Goal: Task Accomplishment & Management: Use online tool/utility

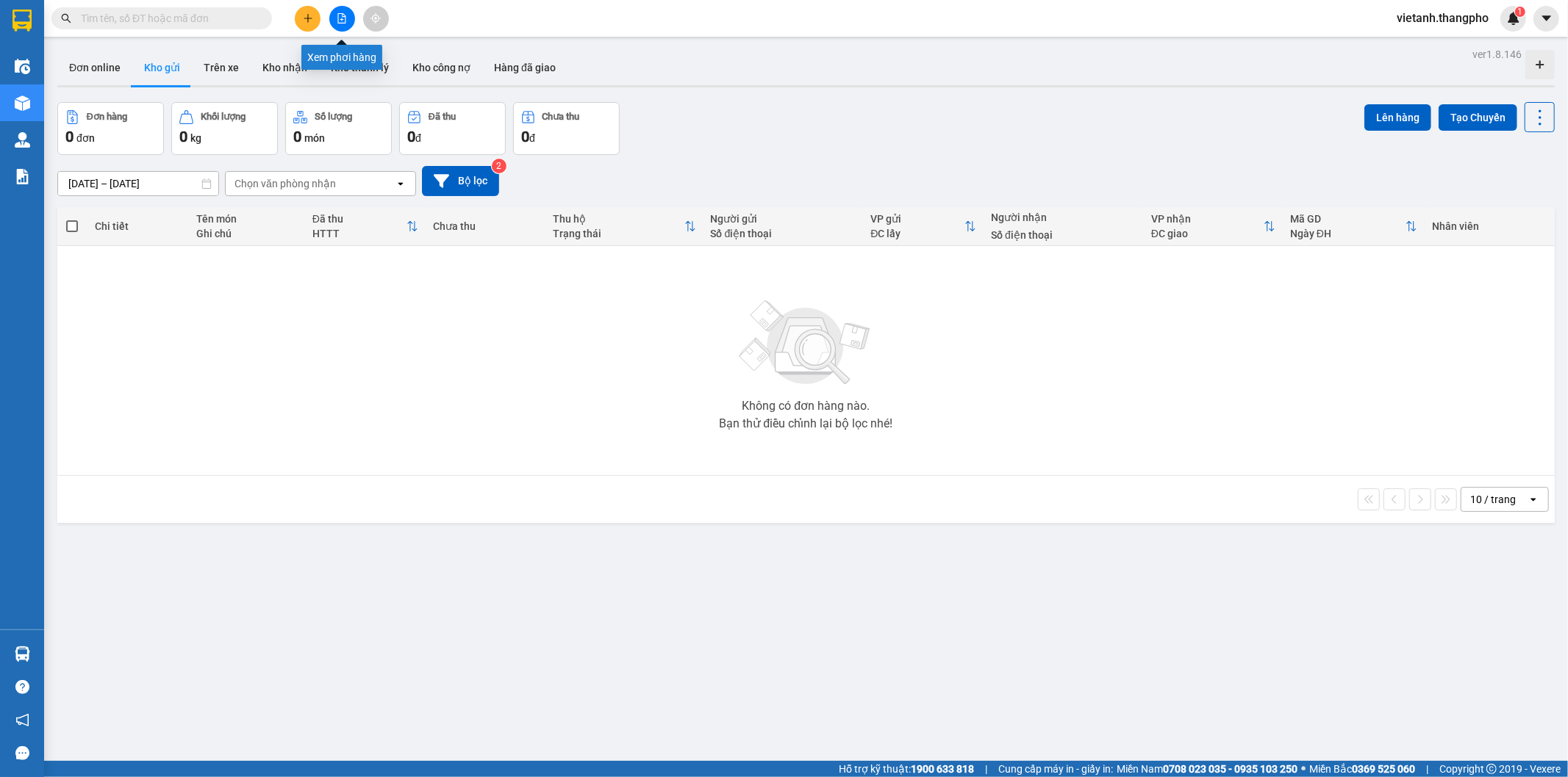
click at [337, 9] on button at bounding box center [341, 19] width 26 height 26
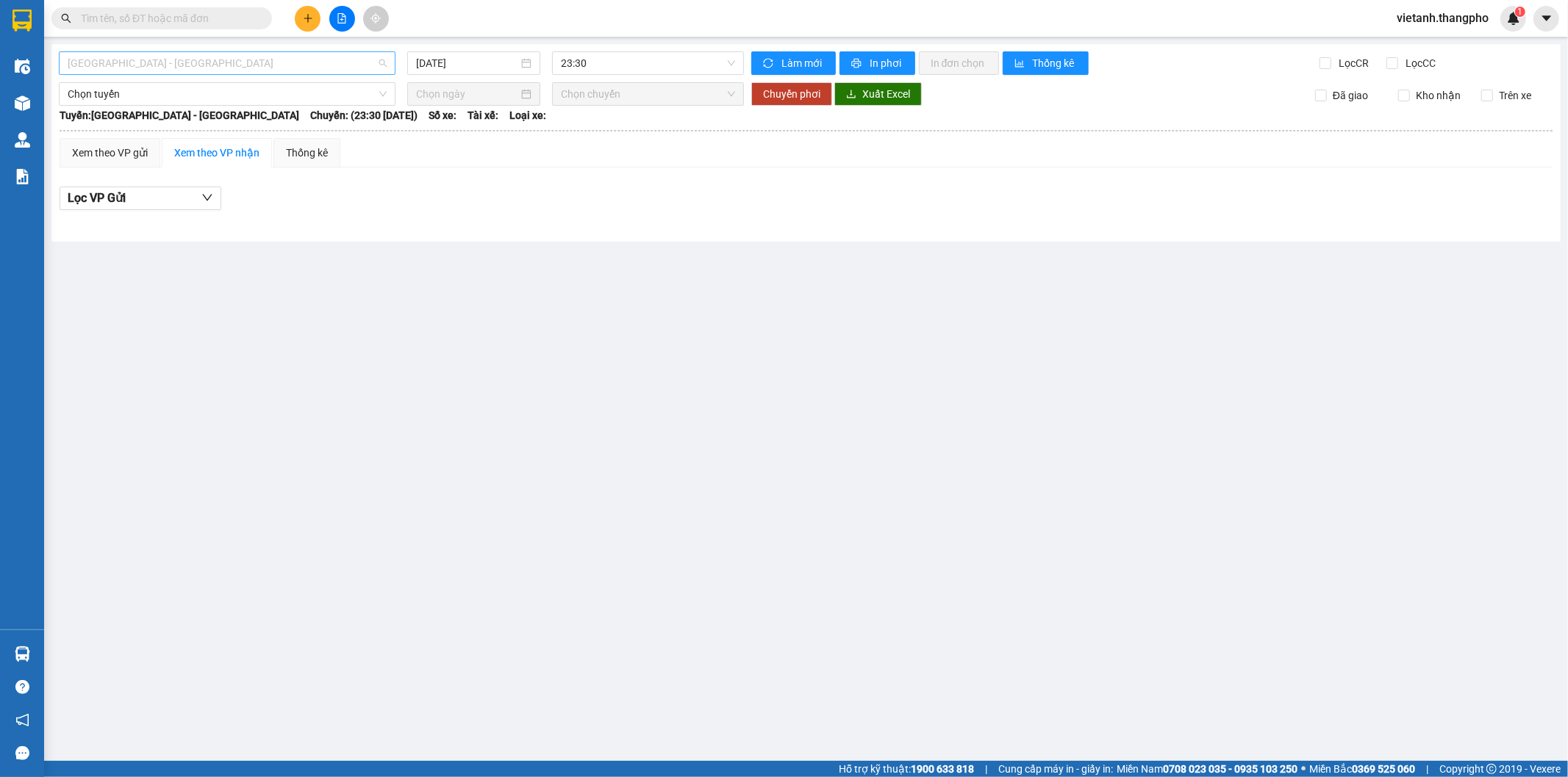
click at [299, 63] on span "[GEOGRAPHIC_DATA] - [GEOGRAPHIC_DATA]" at bounding box center [227, 63] width 319 height 22
click at [230, 145] on div "Lâm Đồng - [GEOGRAPHIC_DATA]" at bounding box center [227, 140] width 319 height 16
type input "[DATE]"
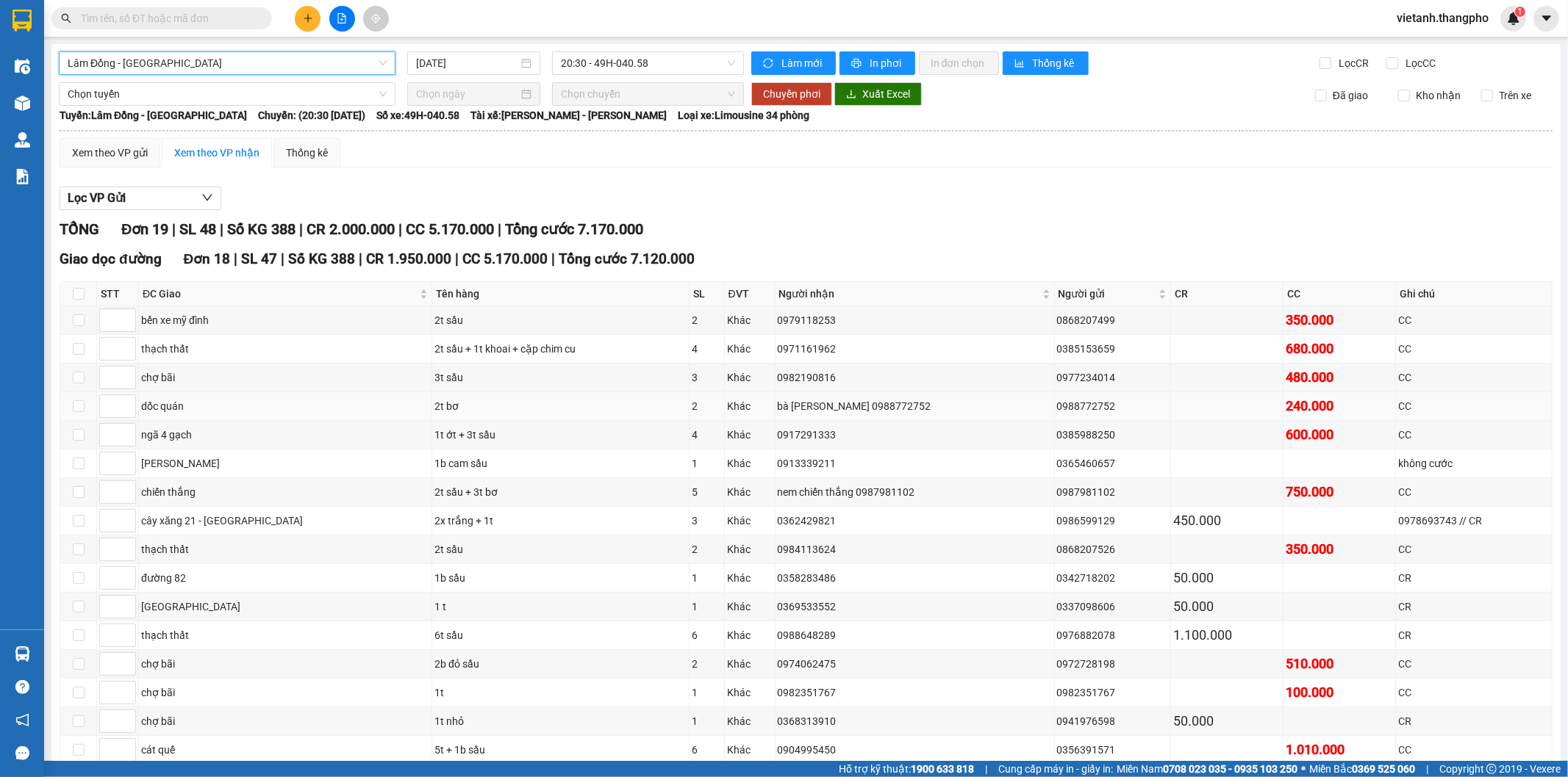
scroll to position [163, 0]
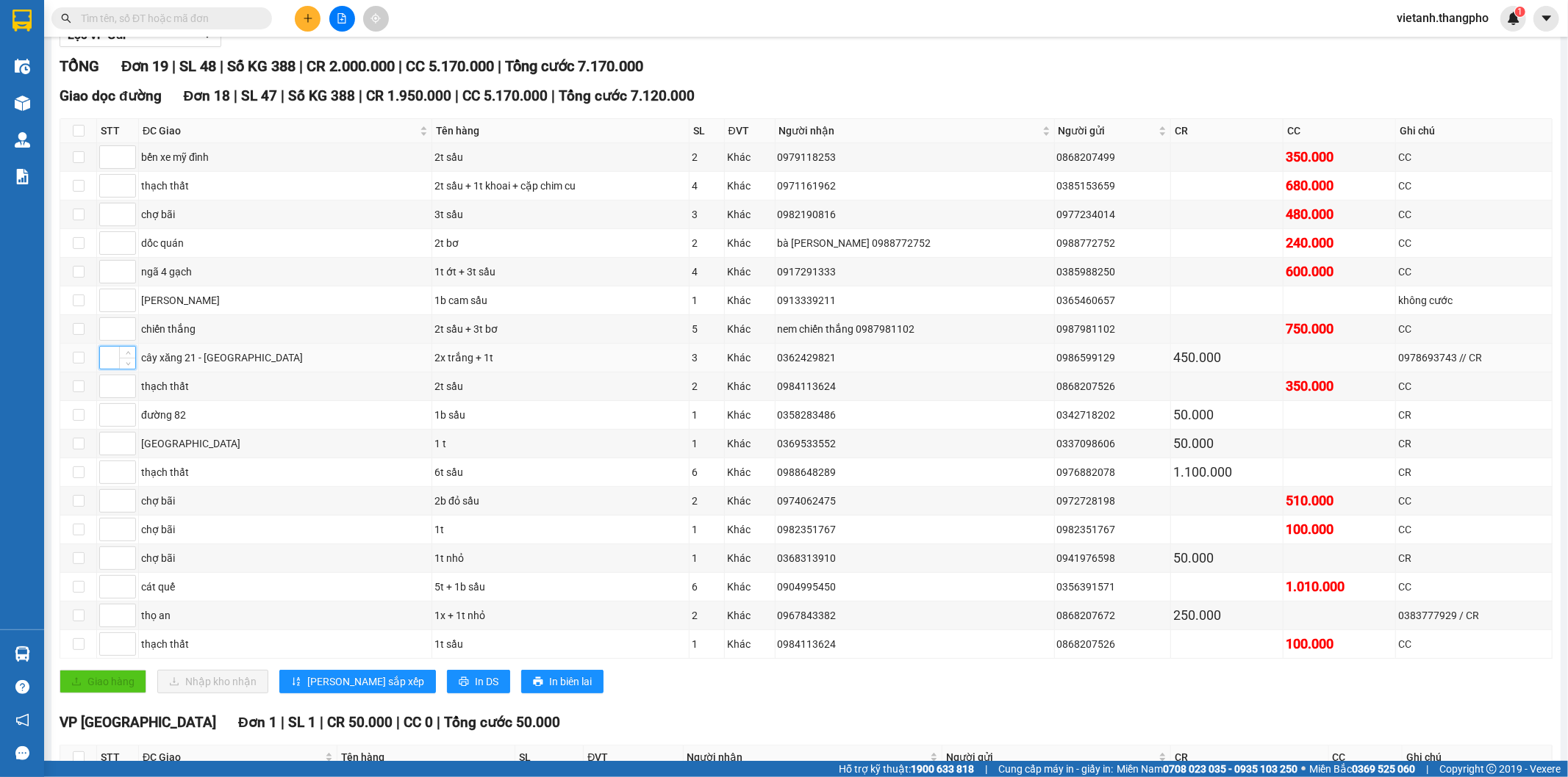
click at [106, 363] on input at bounding box center [117, 357] width 35 height 22
type input "1"
click at [109, 160] on input at bounding box center [117, 157] width 35 height 22
type input "2"
click at [107, 337] on input at bounding box center [117, 329] width 35 height 22
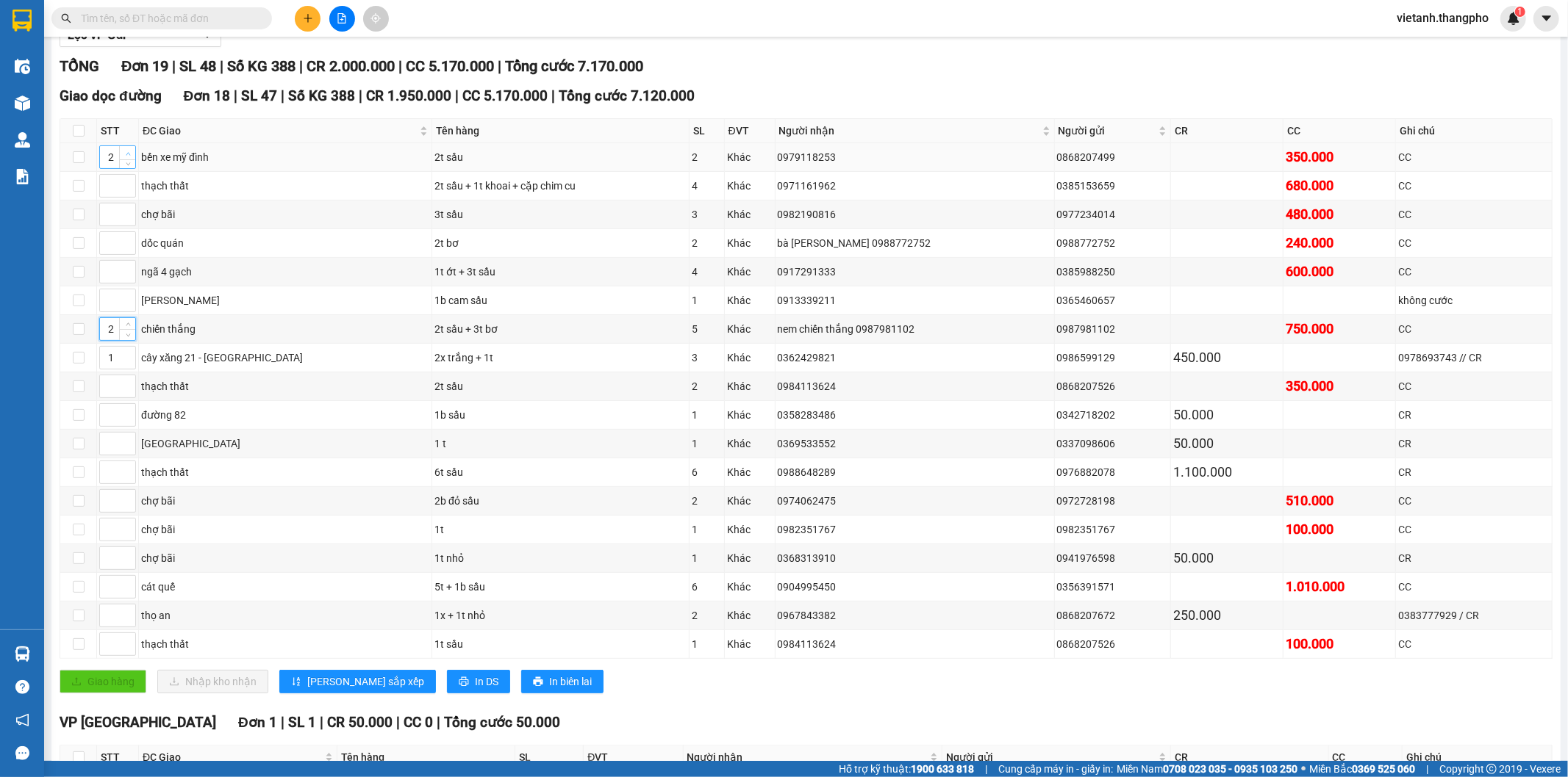
type input "2"
type input "3"
click at [128, 154] on icon "up" at bounding box center [128, 154] width 5 height 5
click at [114, 244] on input at bounding box center [117, 243] width 35 height 22
click at [126, 240] on icon "up" at bounding box center [128, 240] width 5 height 5
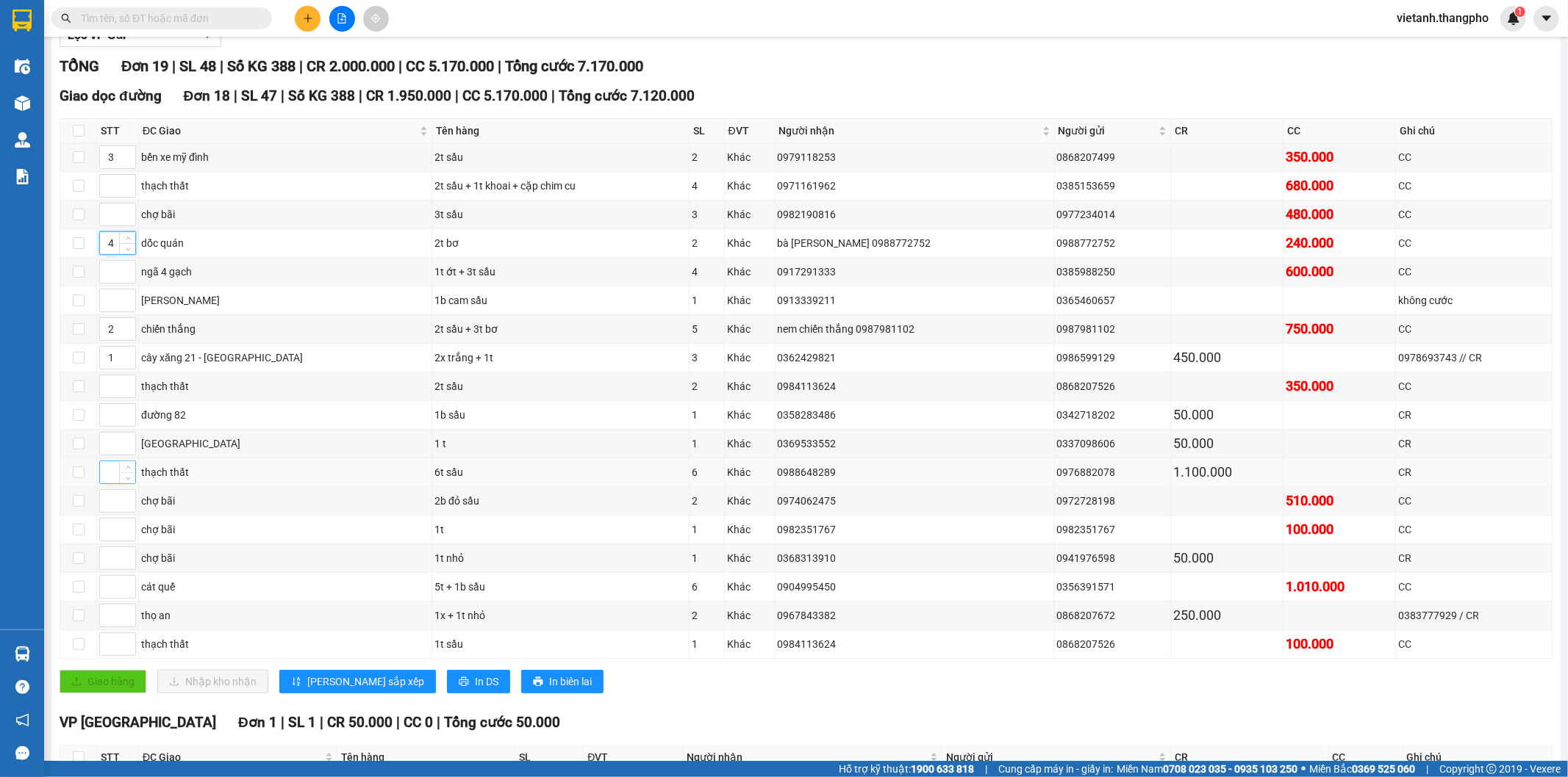
type input "4"
click at [113, 478] on input at bounding box center [117, 472] width 35 height 22
type input "5"
click at [113, 651] on input at bounding box center [117, 644] width 35 height 22
type input "5"
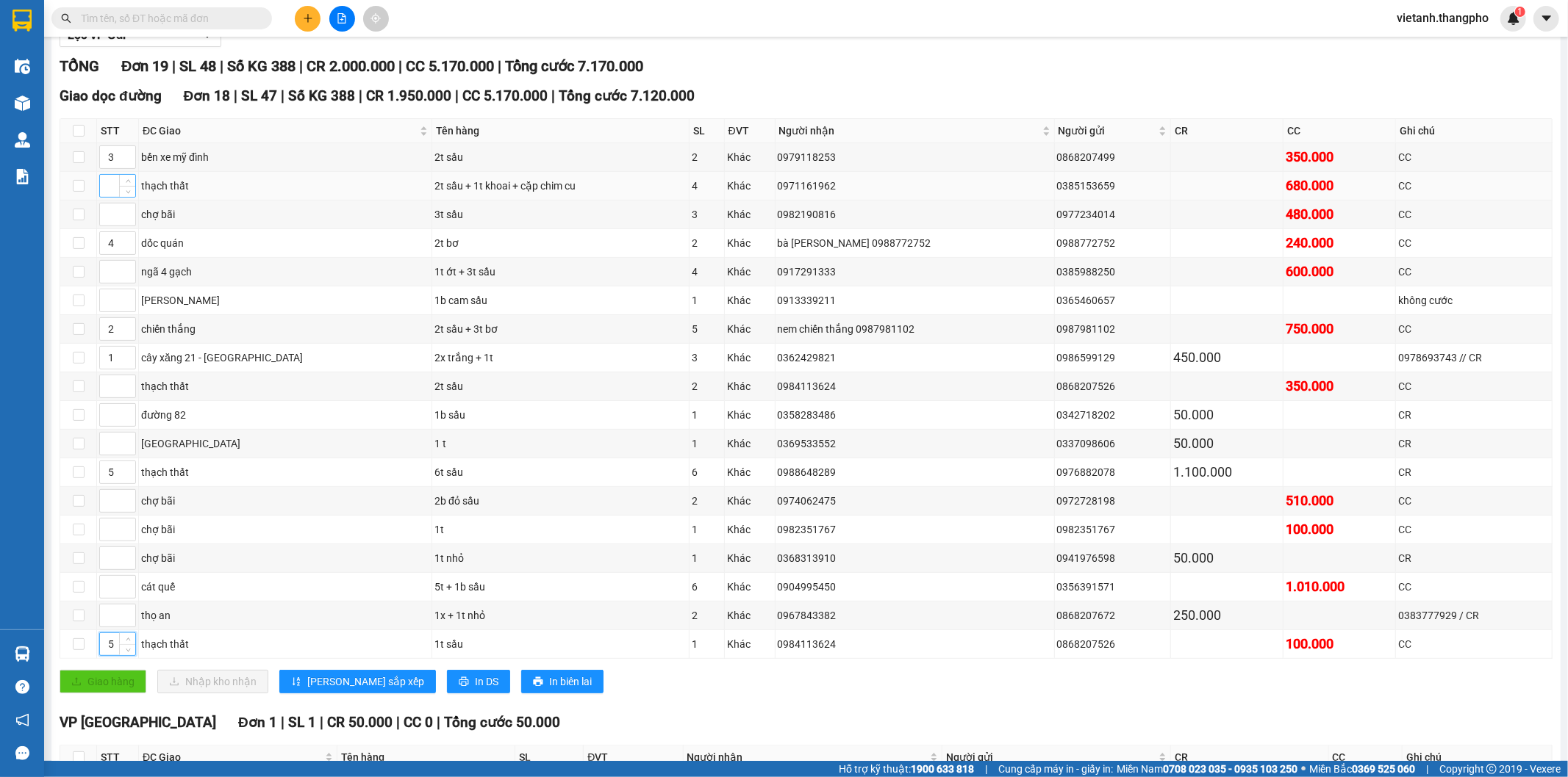
click at [108, 187] on input at bounding box center [117, 185] width 35 height 22
type input "5"
click at [111, 387] on input at bounding box center [117, 386] width 35 height 22
type input "5"
click at [103, 593] on input at bounding box center [117, 587] width 35 height 22
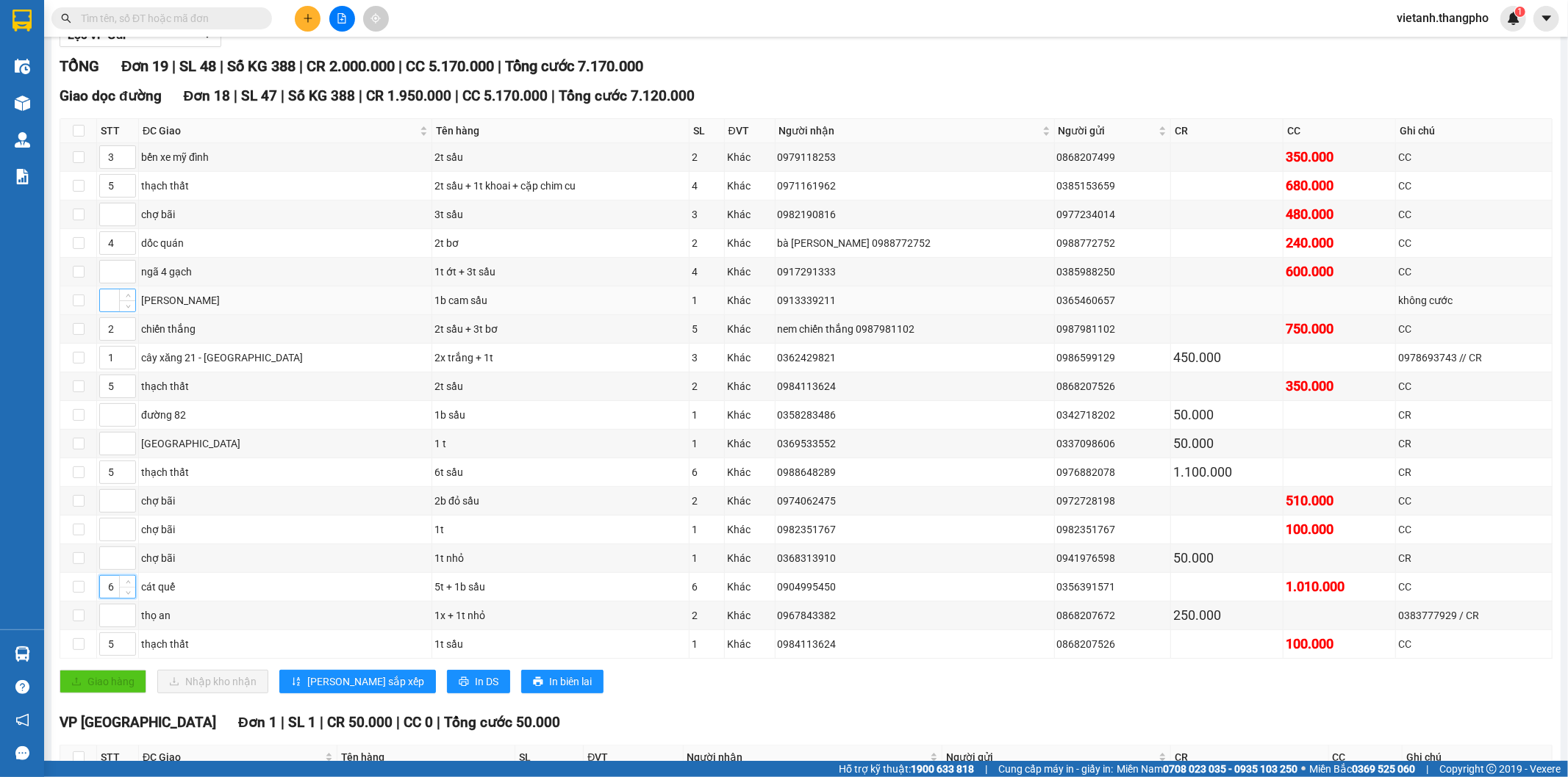
type input "6"
click at [105, 301] on input at bounding box center [117, 300] width 35 height 22
type input "7"
click at [112, 623] on input at bounding box center [117, 616] width 35 height 22
type input "8"
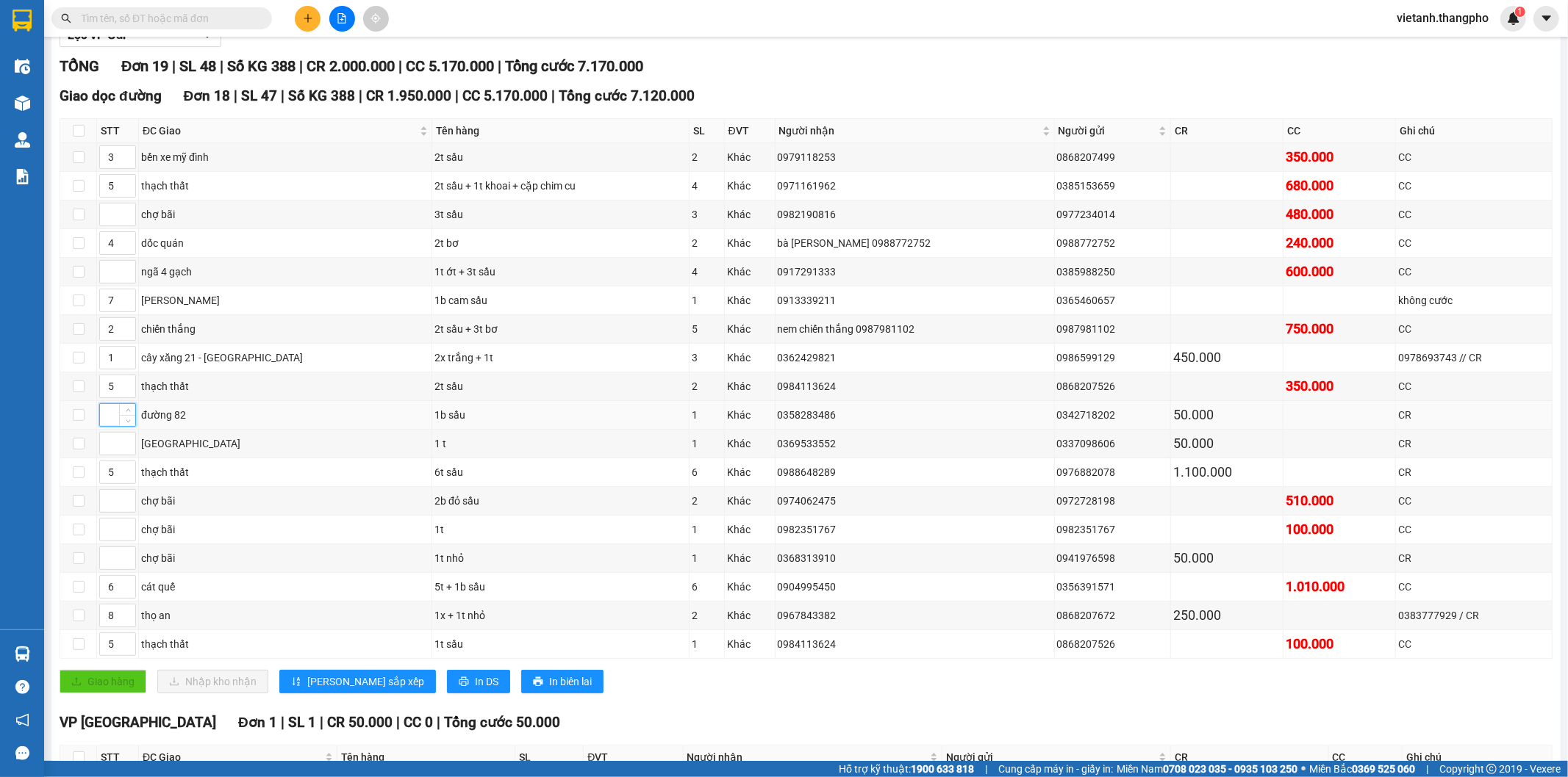
click at [112, 423] on input at bounding box center [117, 415] width 35 height 22
type input "8"
click at [112, 274] on input at bounding box center [117, 271] width 35 height 22
type input "9"
click at [108, 214] on input at bounding box center [117, 214] width 35 height 22
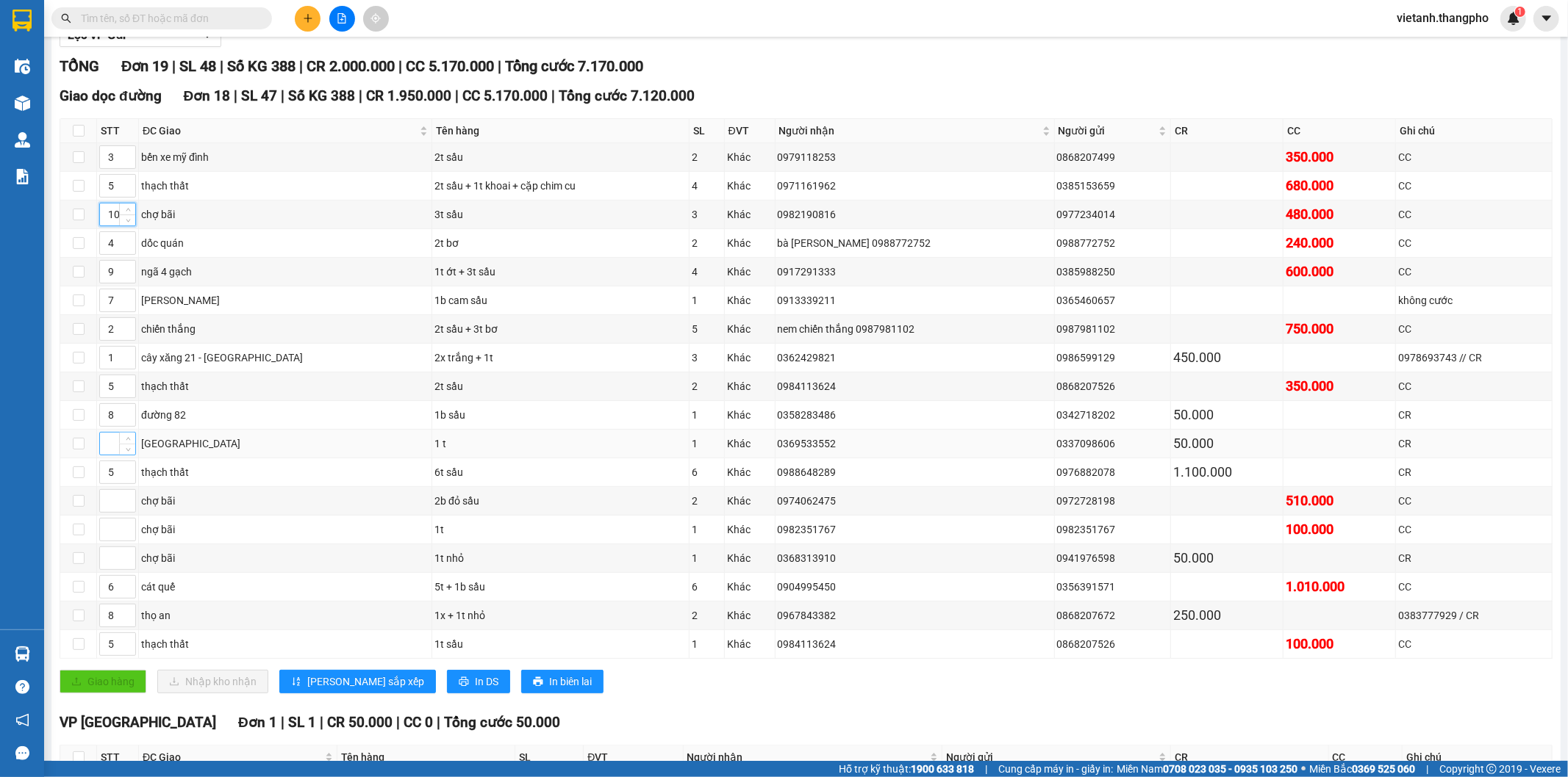
type input "10"
click at [106, 451] on input at bounding box center [117, 444] width 35 height 22
type input "10"
click at [111, 503] on input at bounding box center [117, 501] width 35 height 22
type input "10"
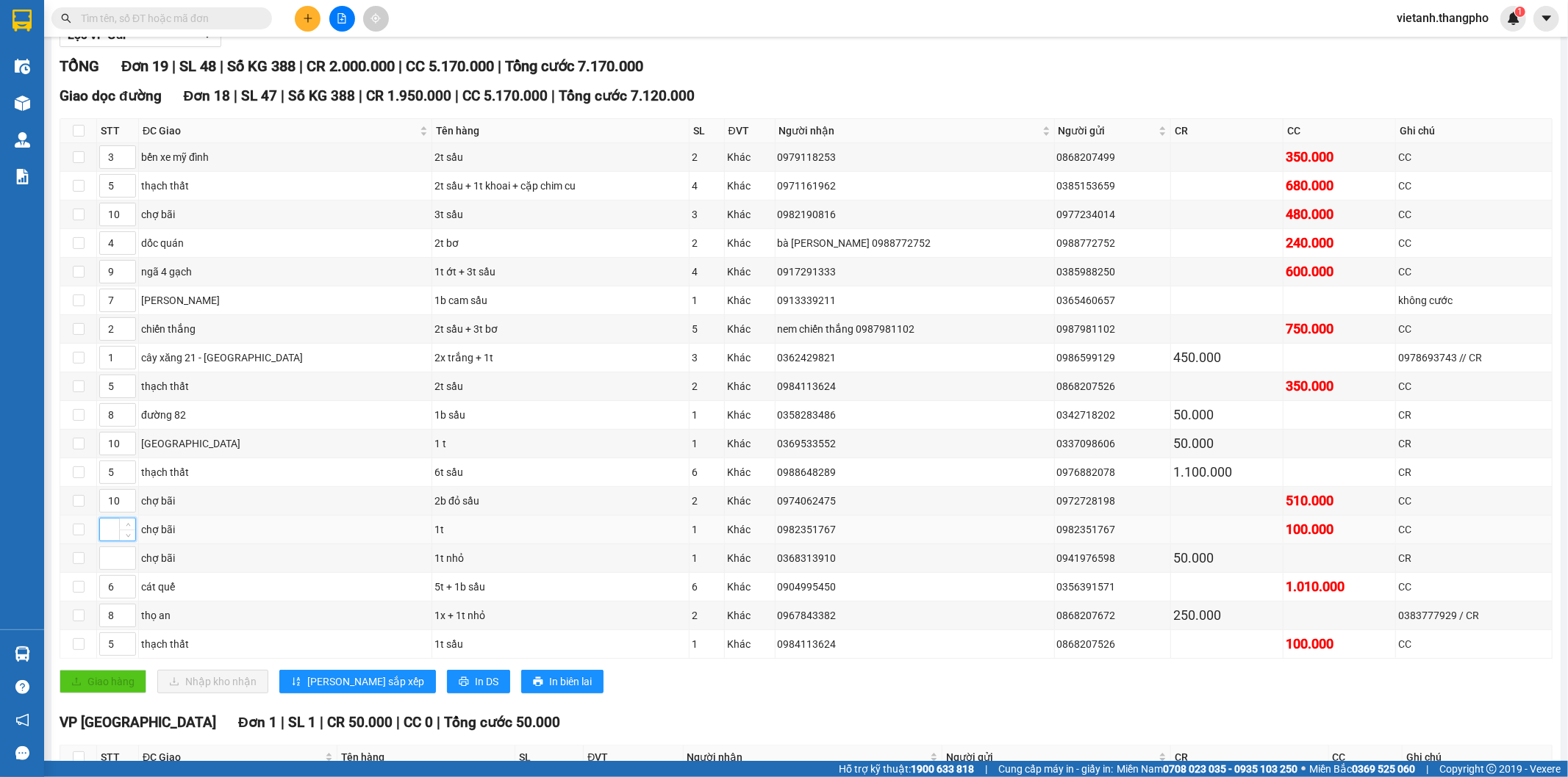
click at [111, 538] on input at bounding box center [117, 530] width 35 height 22
type input "10"
click at [107, 564] on input at bounding box center [117, 558] width 35 height 22
type input "10"
click at [303, 686] on button "[PERSON_NAME] sắp xếp" at bounding box center [358, 682] width 157 height 23
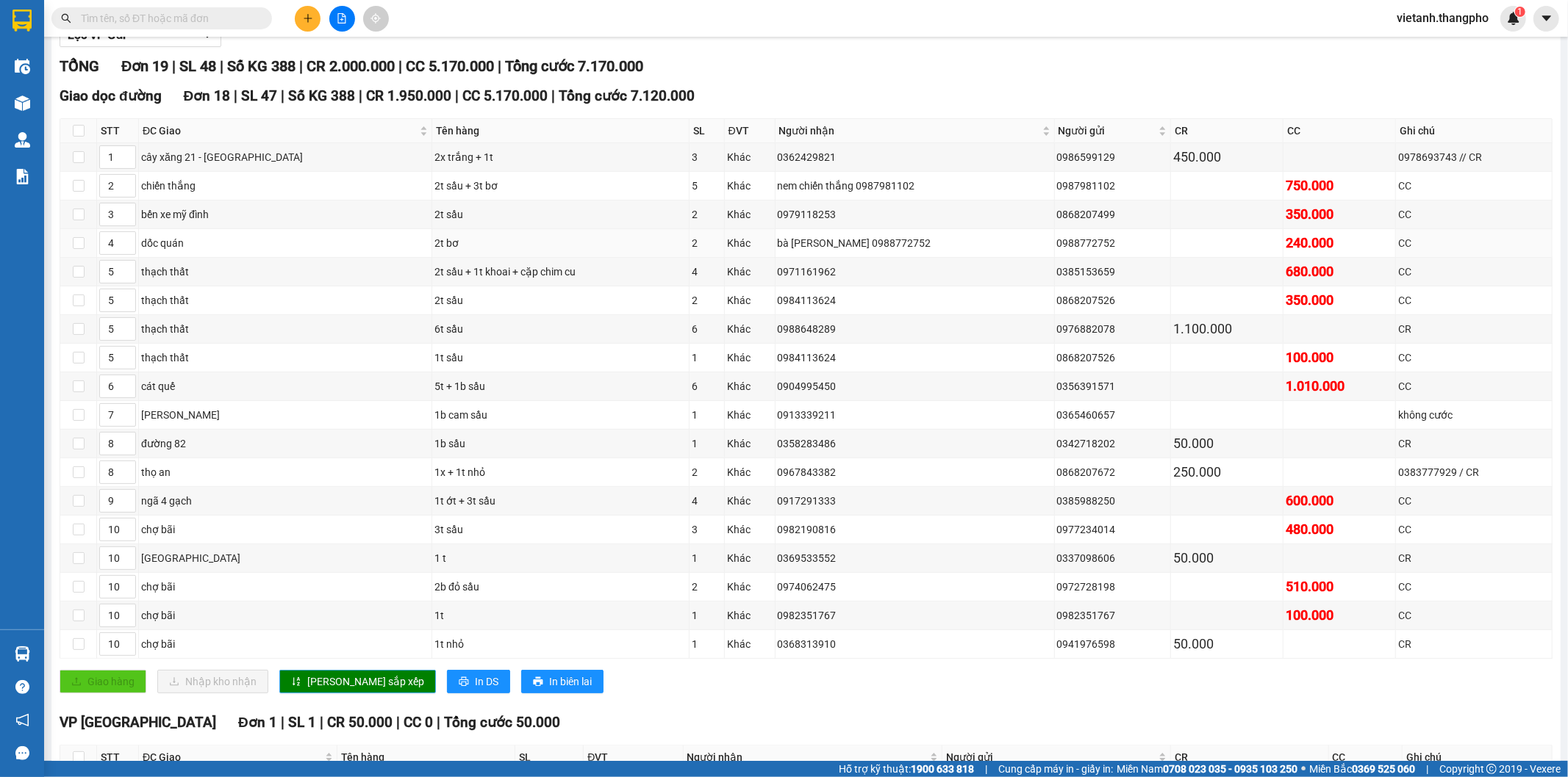
scroll to position [0, 0]
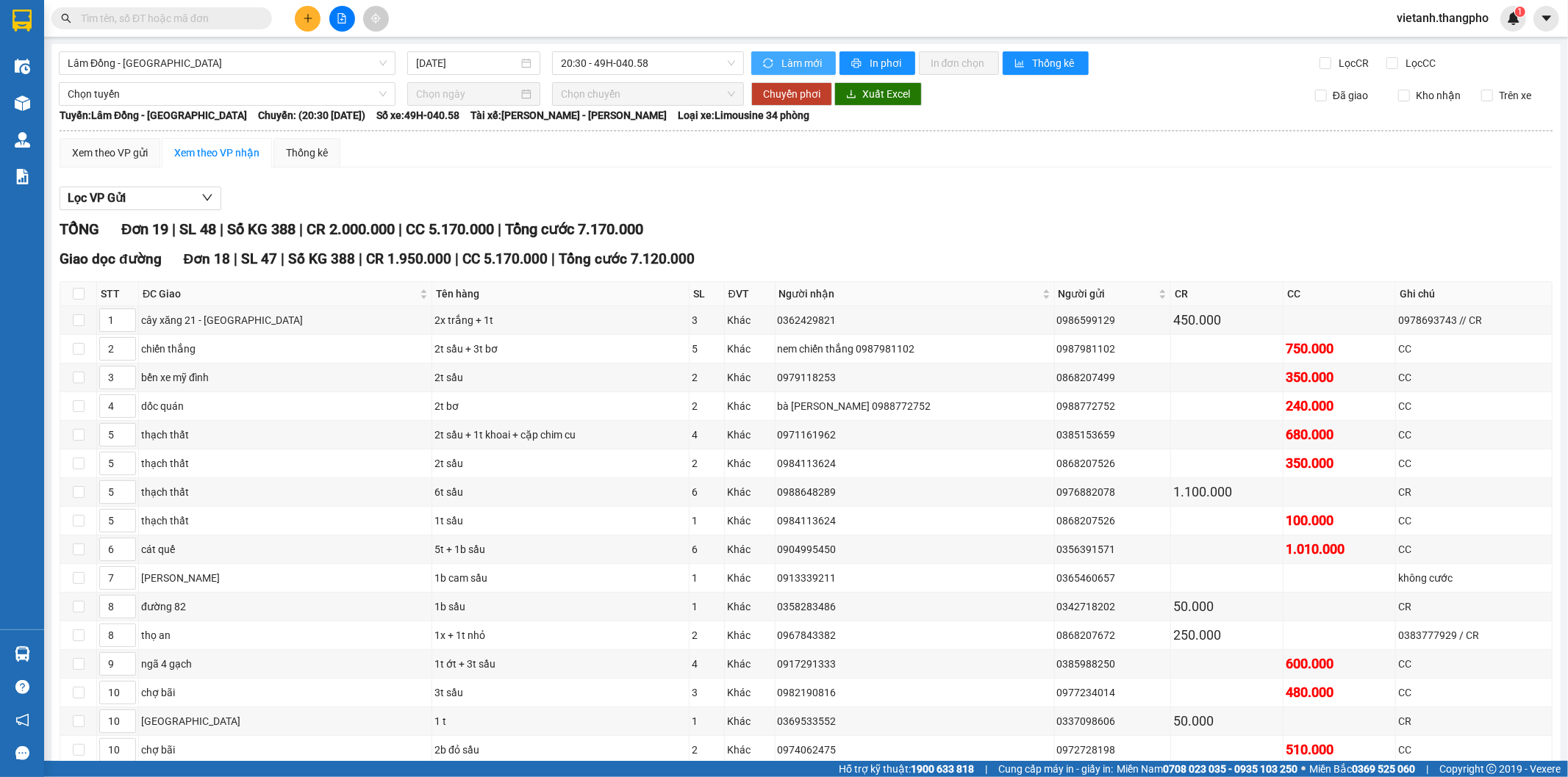
click at [792, 62] on span "Làm mới" at bounding box center [802, 63] width 43 height 16
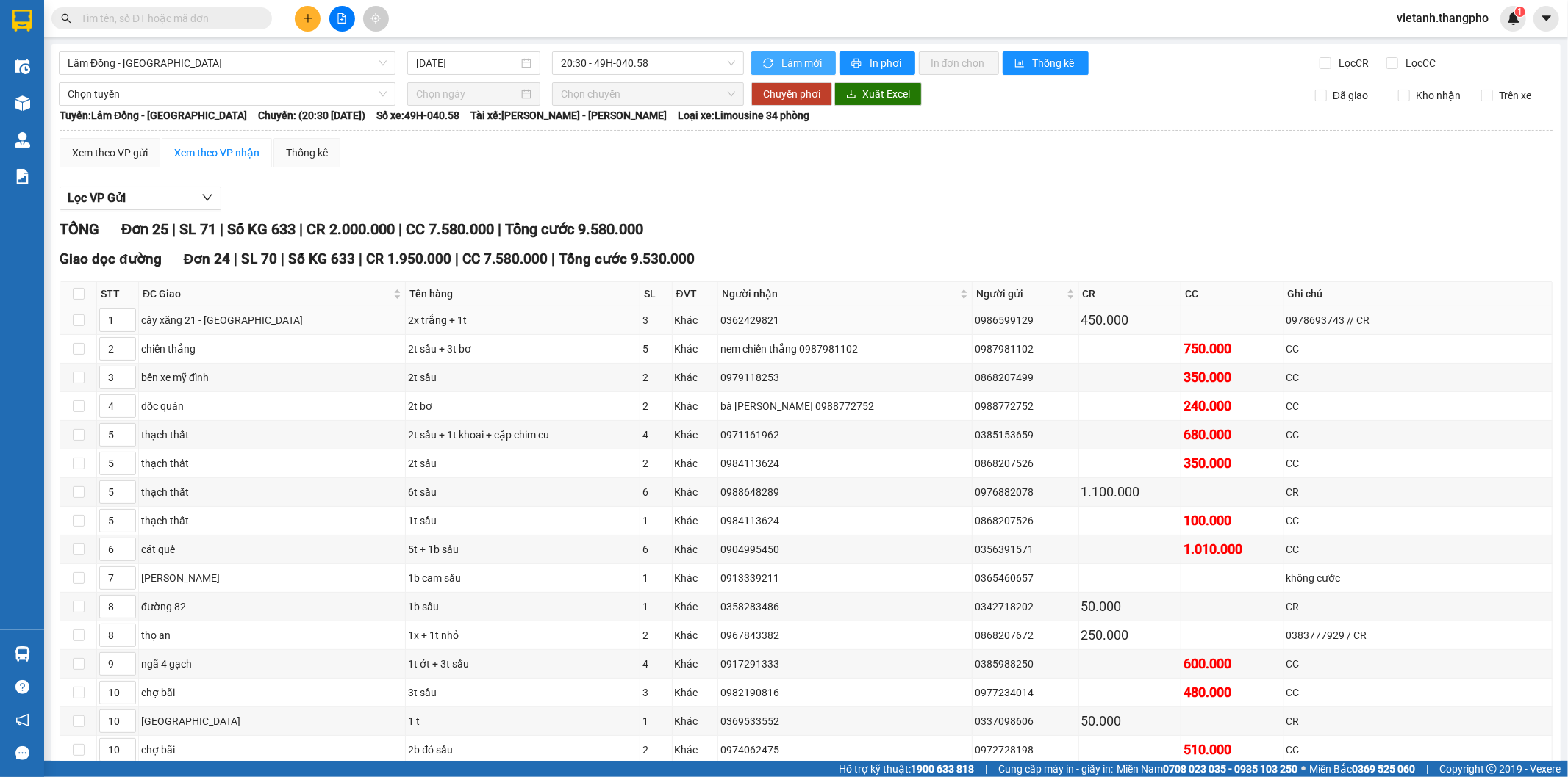
scroll to position [326, 0]
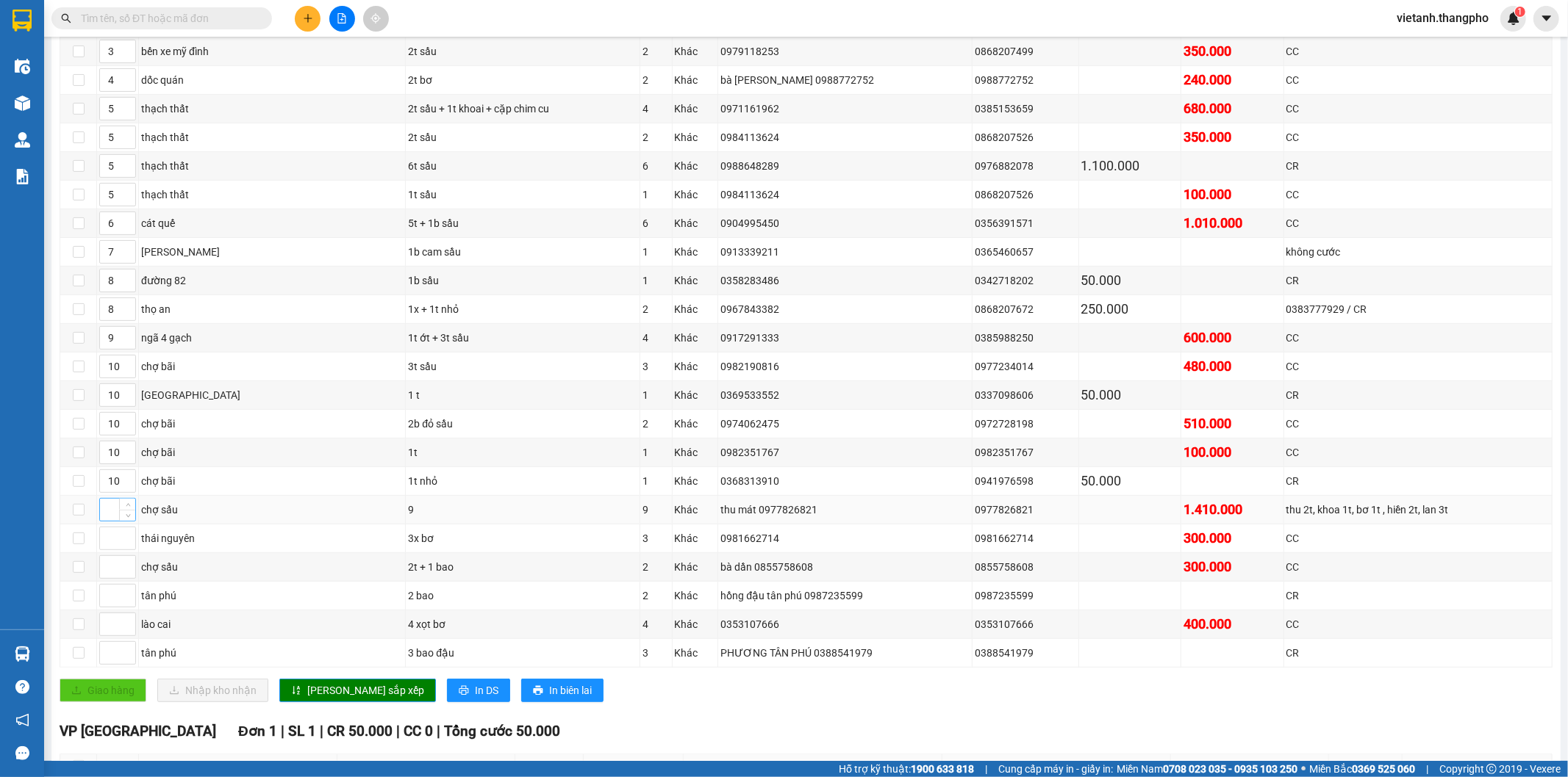
click at [110, 515] on input at bounding box center [117, 509] width 35 height 22
type input "6"
click at [109, 544] on input at bounding box center [117, 538] width 35 height 22
type input "1"
click at [107, 573] on input at bounding box center [117, 567] width 35 height 22
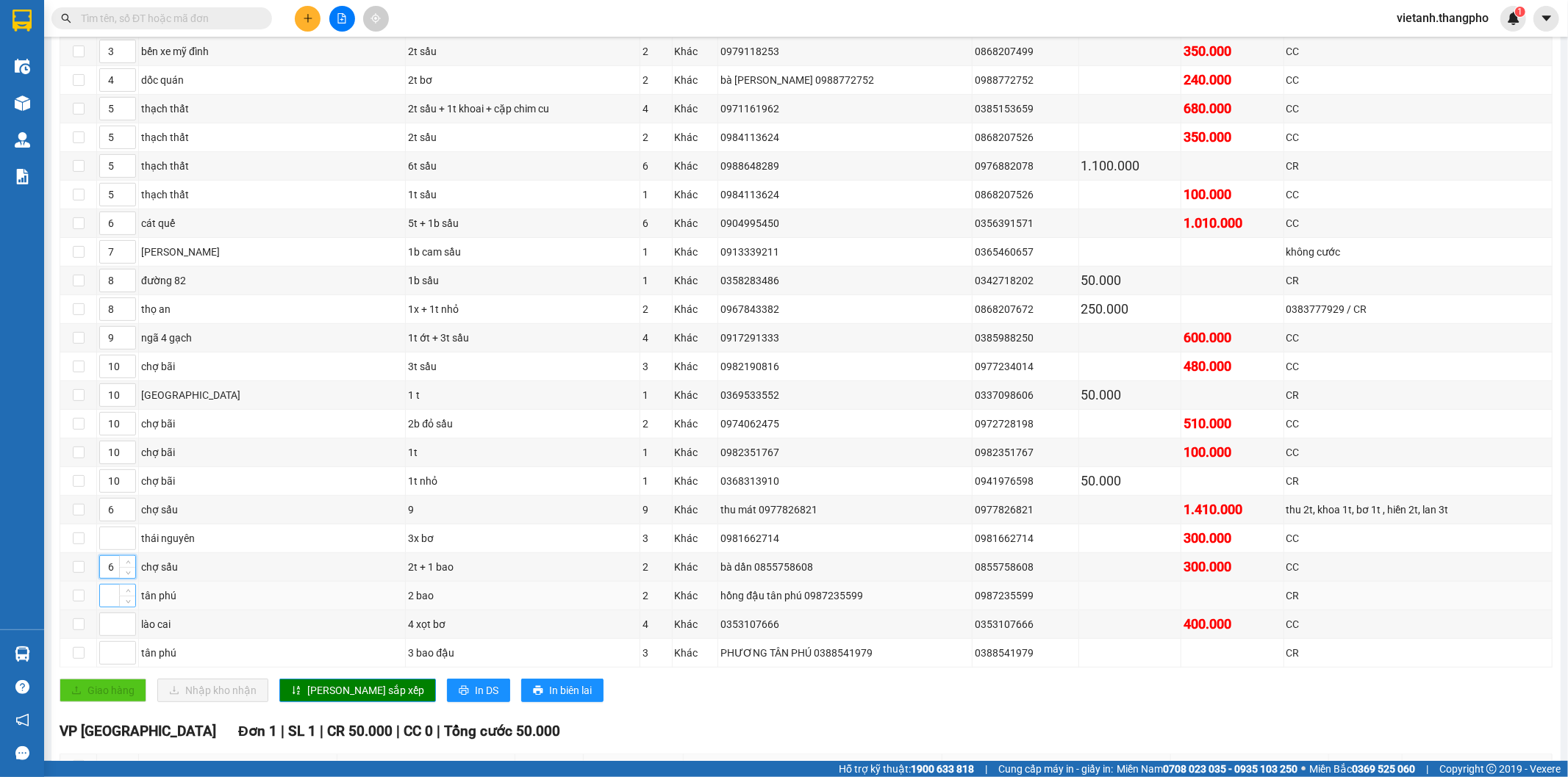
type input "6"
click at [109, 597] on input at bounding box center [117, 596] width 35 height 22
type input "3"
click at [334, 699] on span "[PERSON_NAME] sắp xếp" at bounding box center [365, 690] width 117 height 16
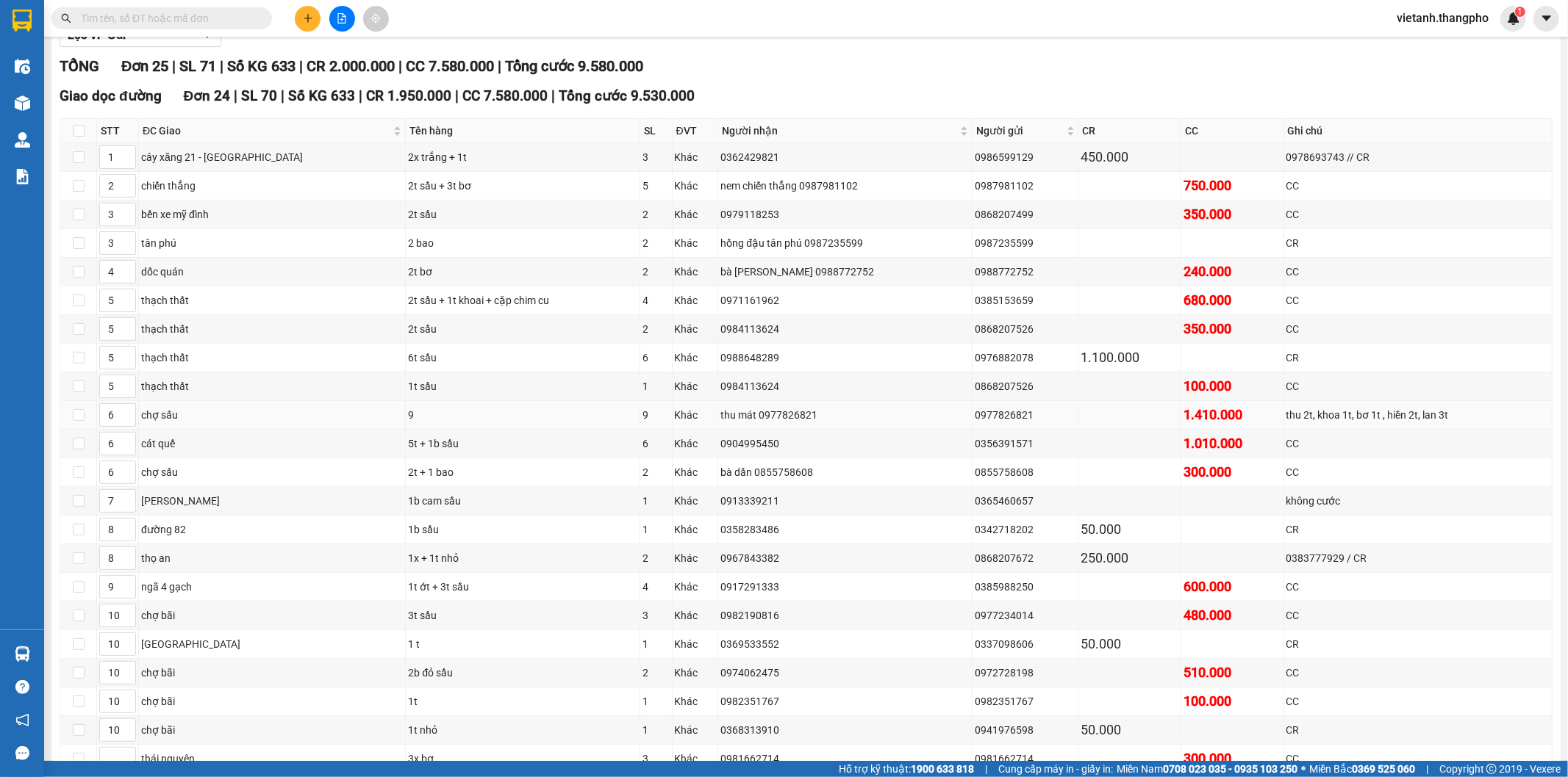
scroll to position [408, 0]
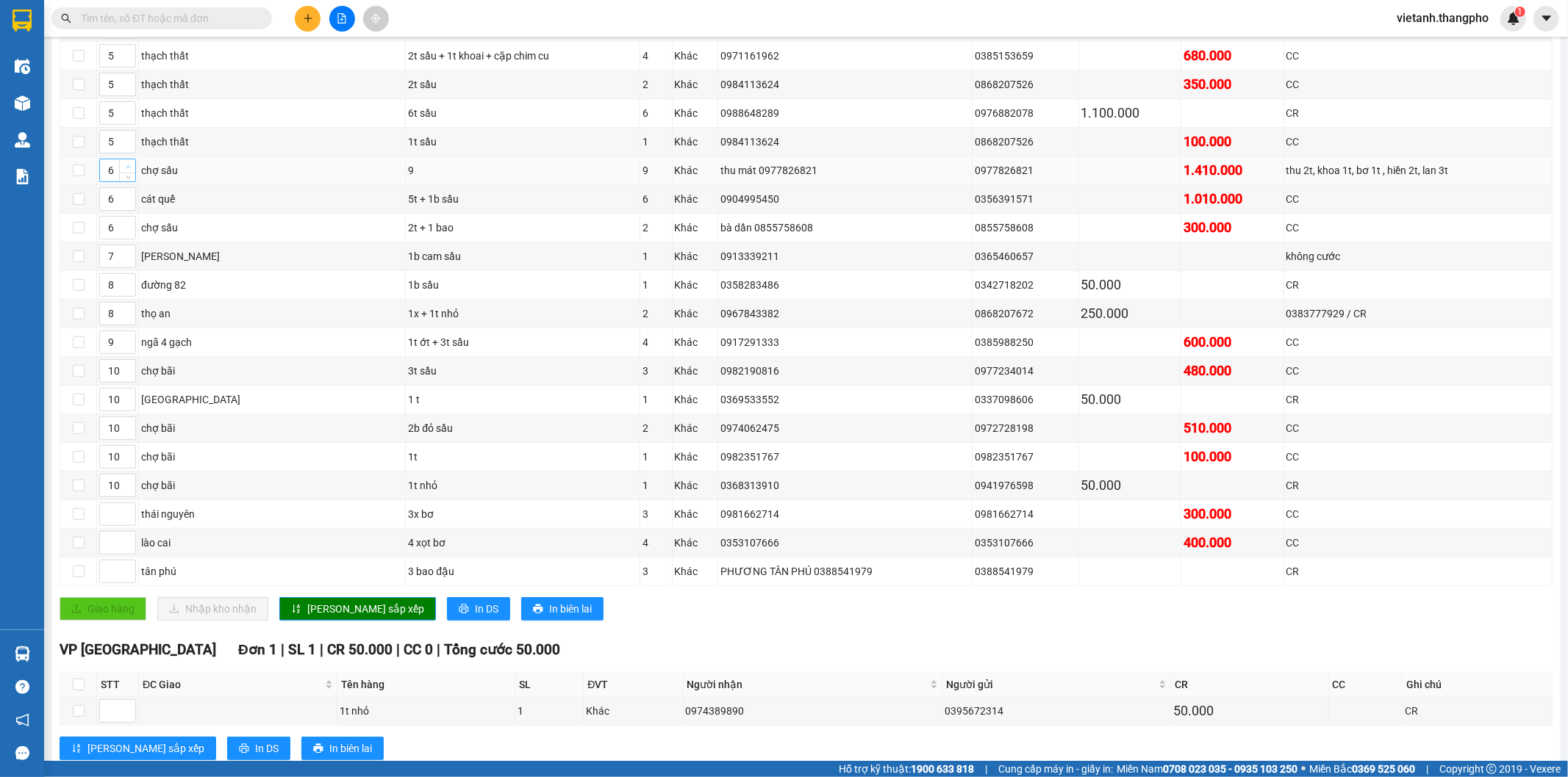
type input "7"
click at [127, 164] on span "up" at bounding box center [127, 166] width 9 height 9
type input "7"
click at [126, 220] on span "Increase Value" at bounding box center [126, 223] width 16 height 13
type input "8"
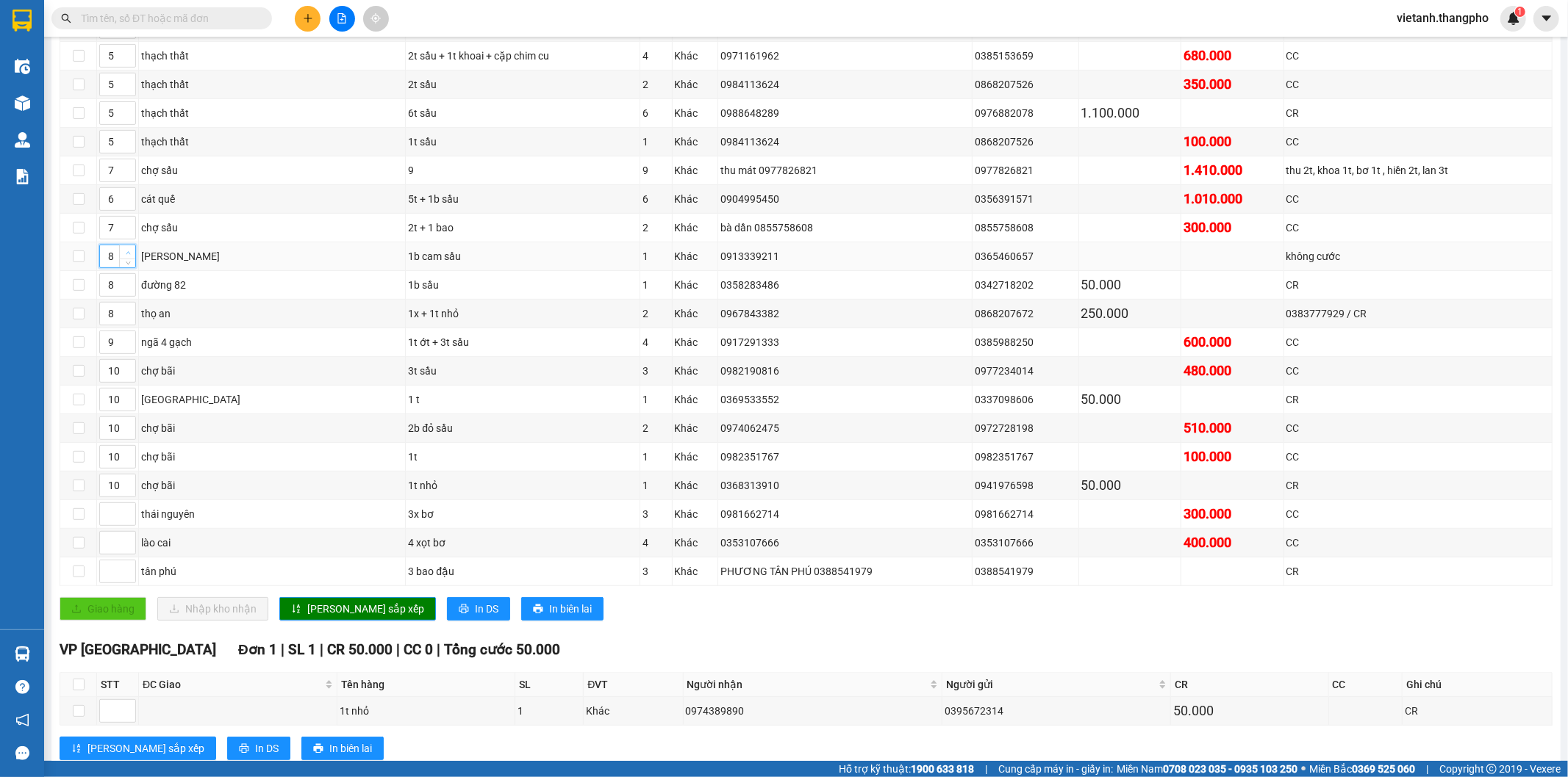
click at [131, 255] on span "up" at bounding box center [127, 252] width 9 height 9
type input "9"
click at [126, 283] on icon "up" at bounding box center [128, 281] width 5 height 5
type input "9"
click at [127, 313] on icon "up" at bounding box center [128, 310] width 5 height 5
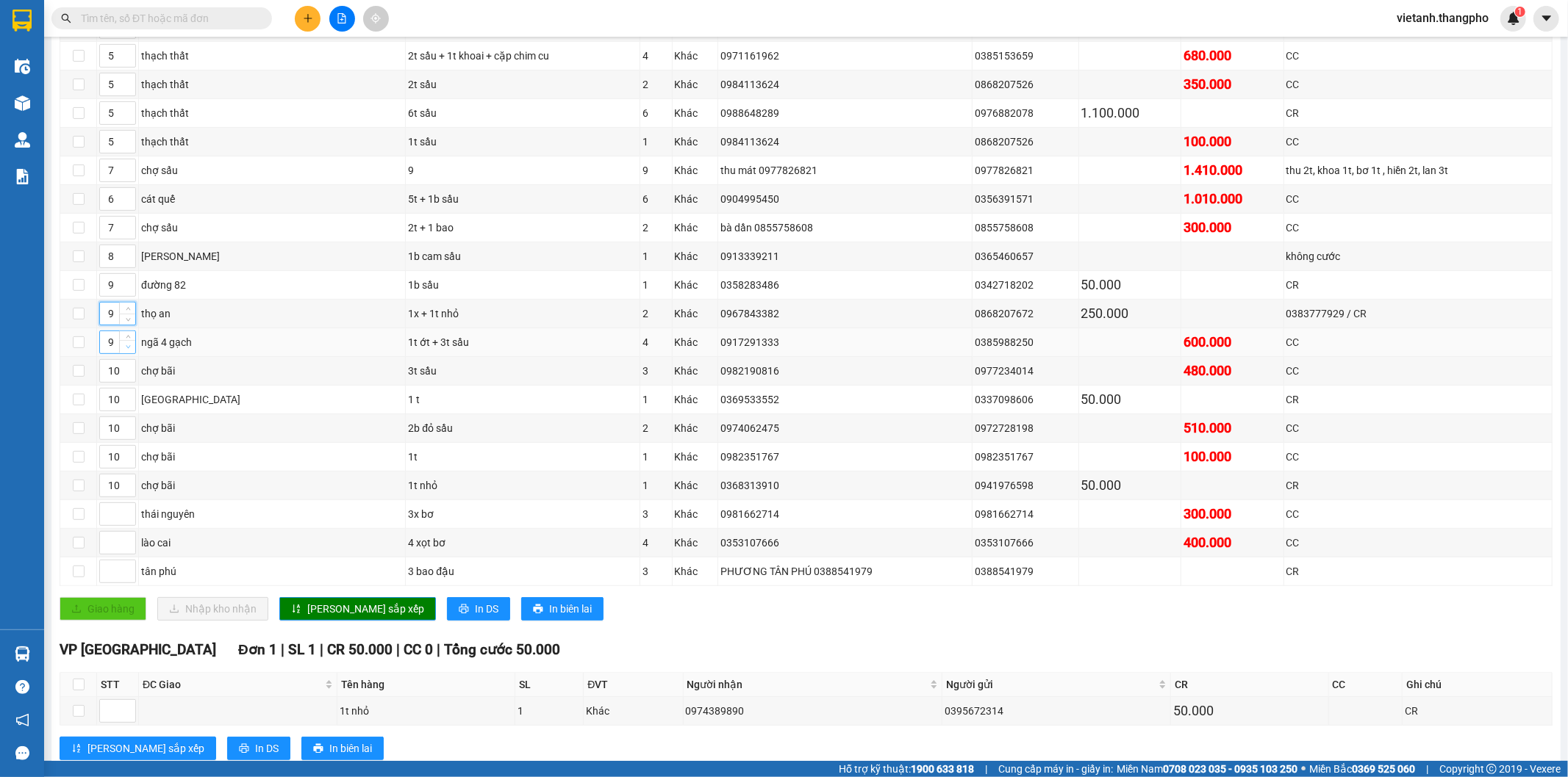
type input "8"
click at [130, 343] on span "Decrease Value" at bounding box center [126, 347] width 16 height 13
click at [127, 371] on span "Decrease Value" at bounding box center [126, 375] width 16 height 13
type input "10"
click at [126, 366] on span "up" at bounding box center [127, 367] width 9 height 9
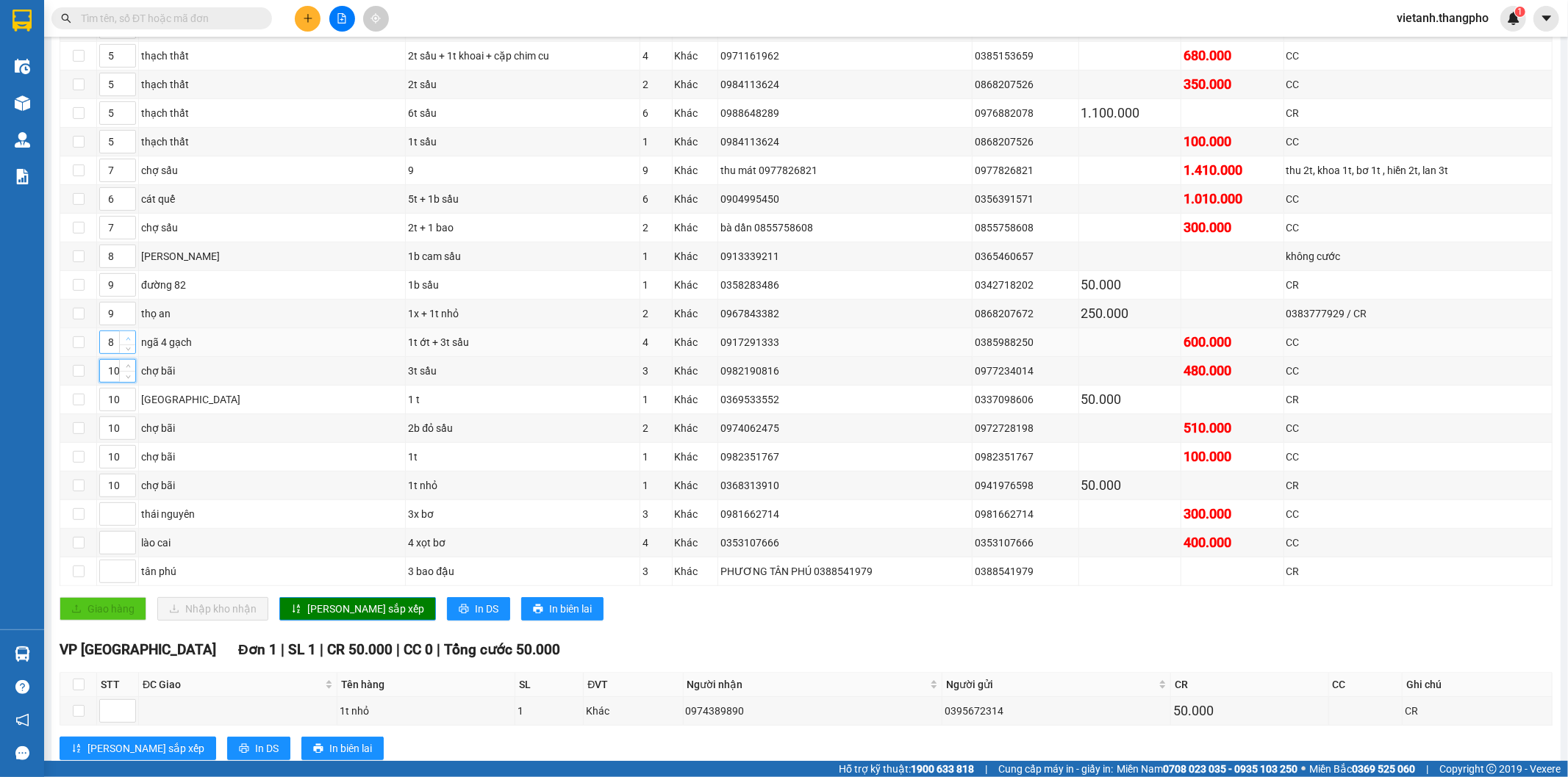
type input "9"
click at [129, 340] on icon "up" at bounding box center [128, 339] width 5 height 3
click at [355, 621] on button "[PERSON_NAME] sắp xếp" at bounding box center [358, 609] width 157 height 23
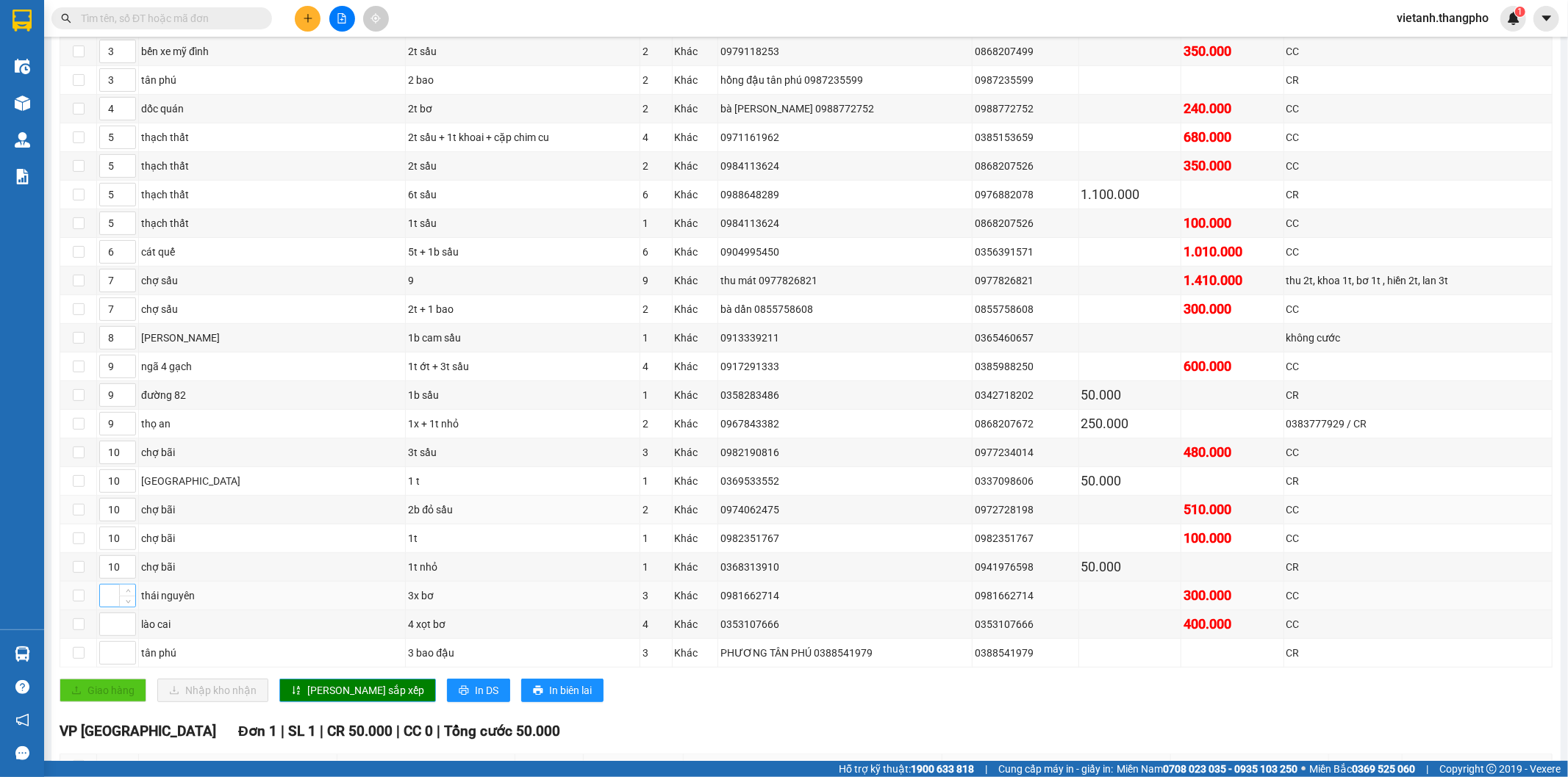
scroll to position [454, 0]
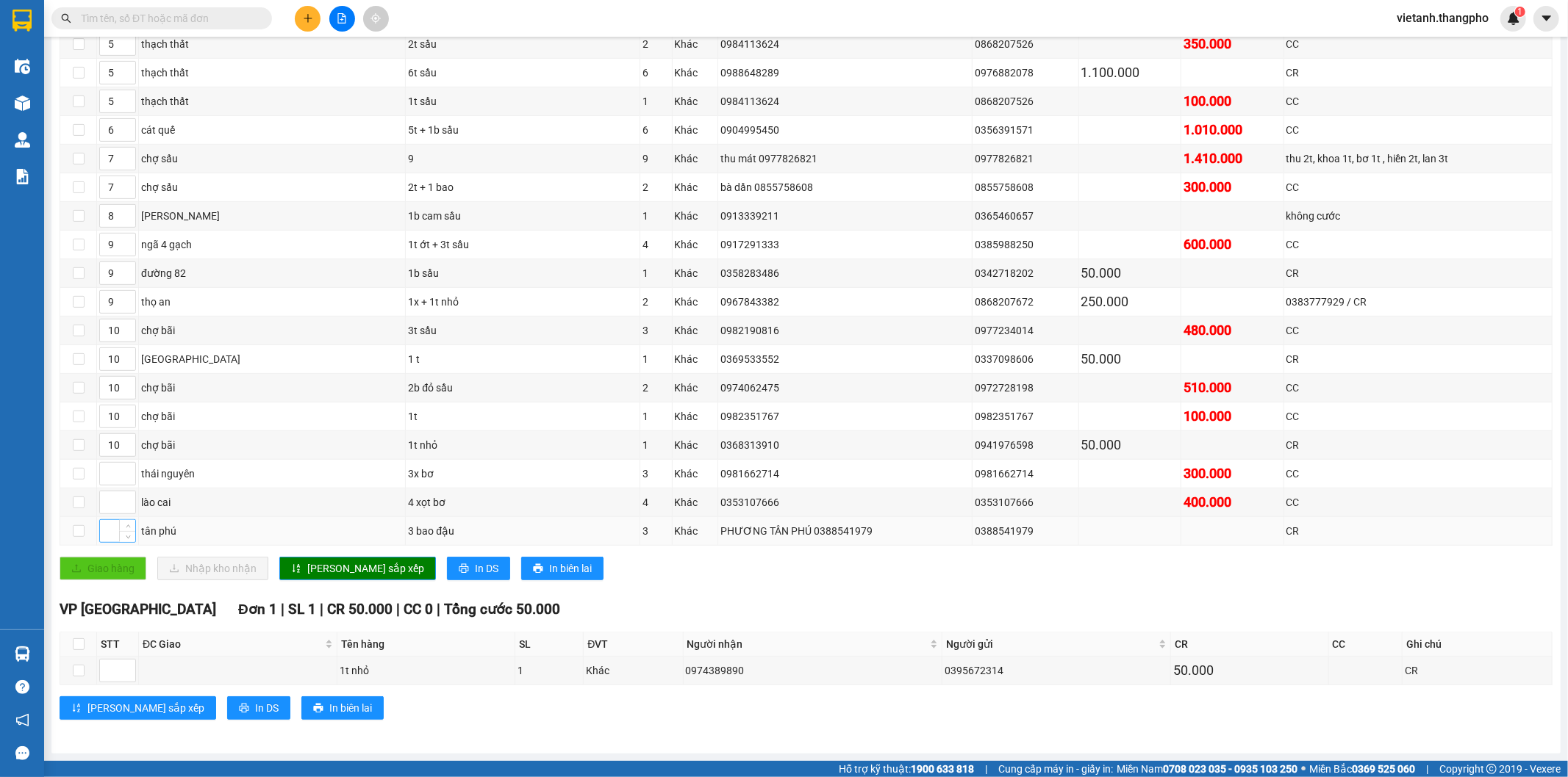
click at [104, 530] on input at bounding box center [117, 531] width 35 height 22
type input "3"
click at [342, 575] on span "[PERSON_NAME] sắp xếp" at bounding box center [365, 568] width 117 height 16
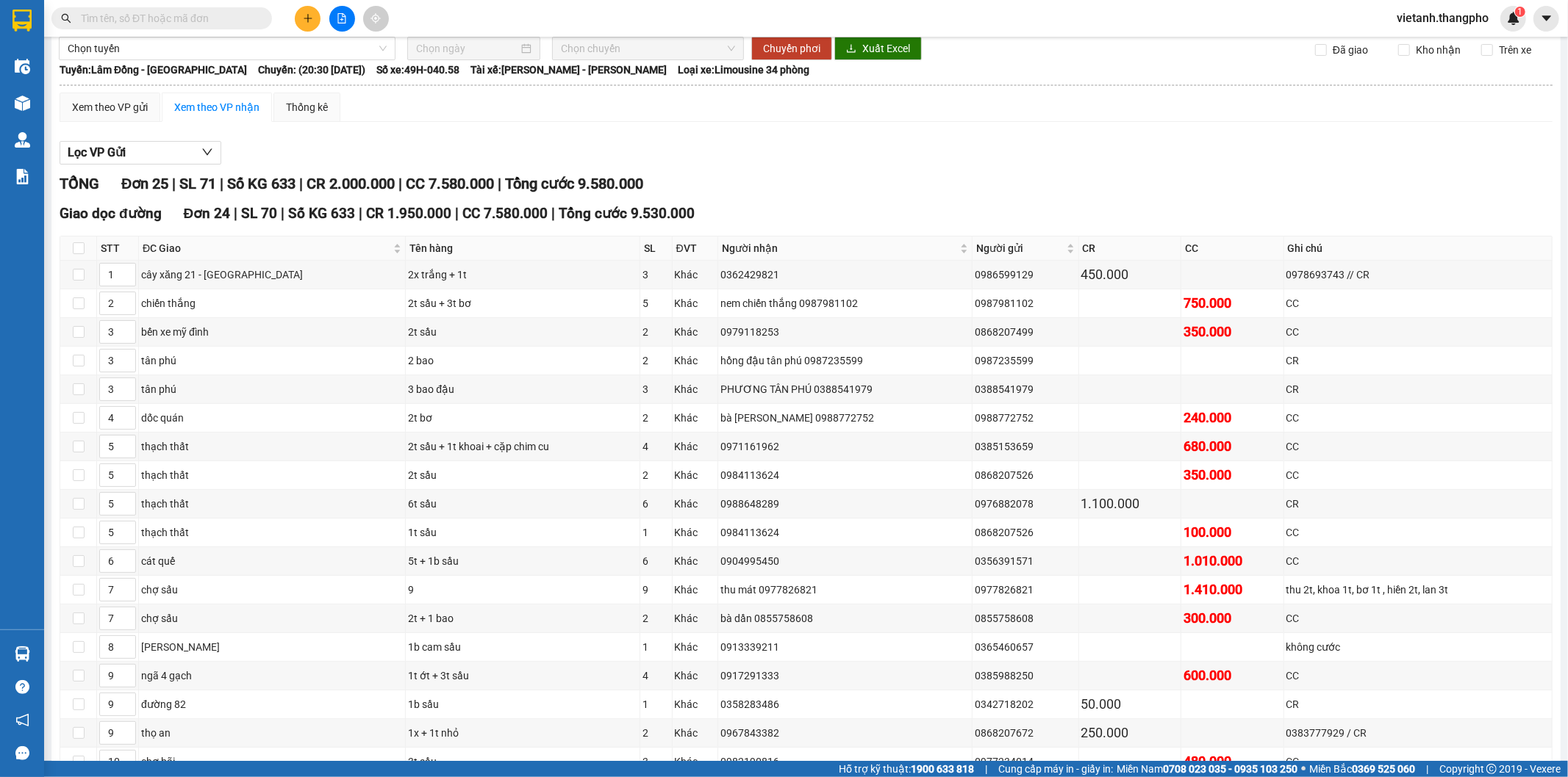
scroll to position [0, 0]
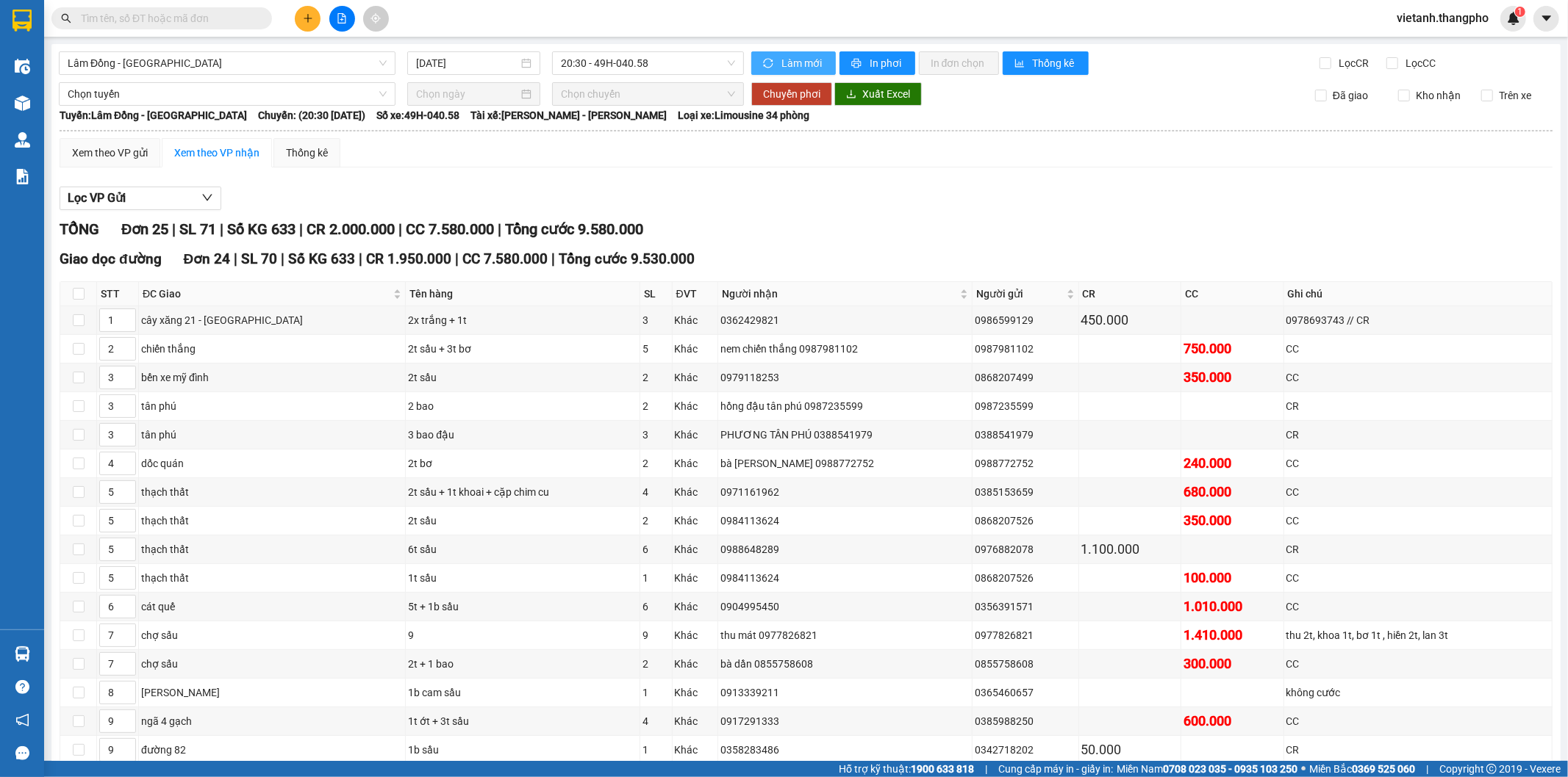
click at [790, 63] on span "Làm mới" at bounding box center [802, 63] width 43 height 16
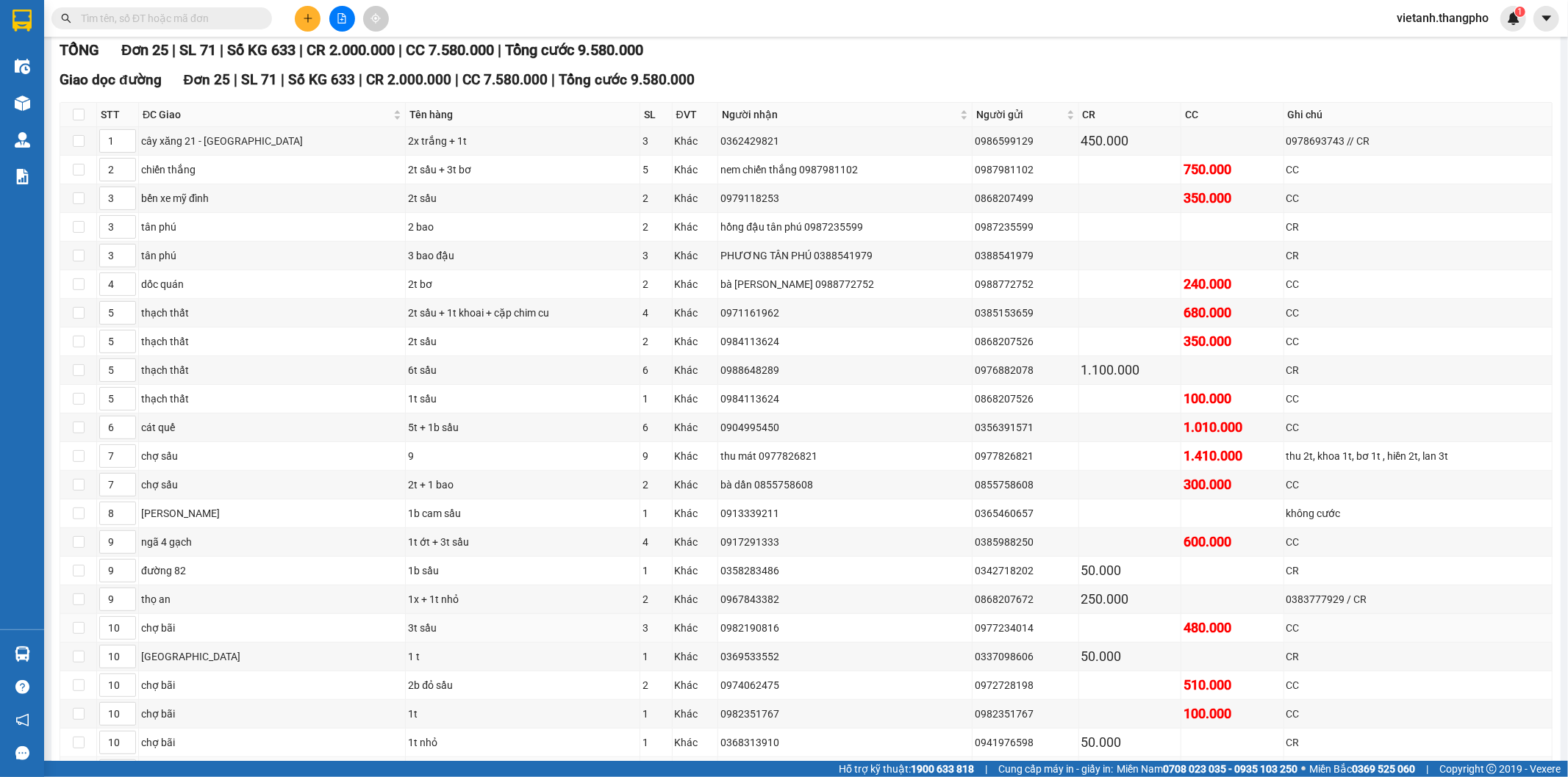
scroll to position [342, 0]
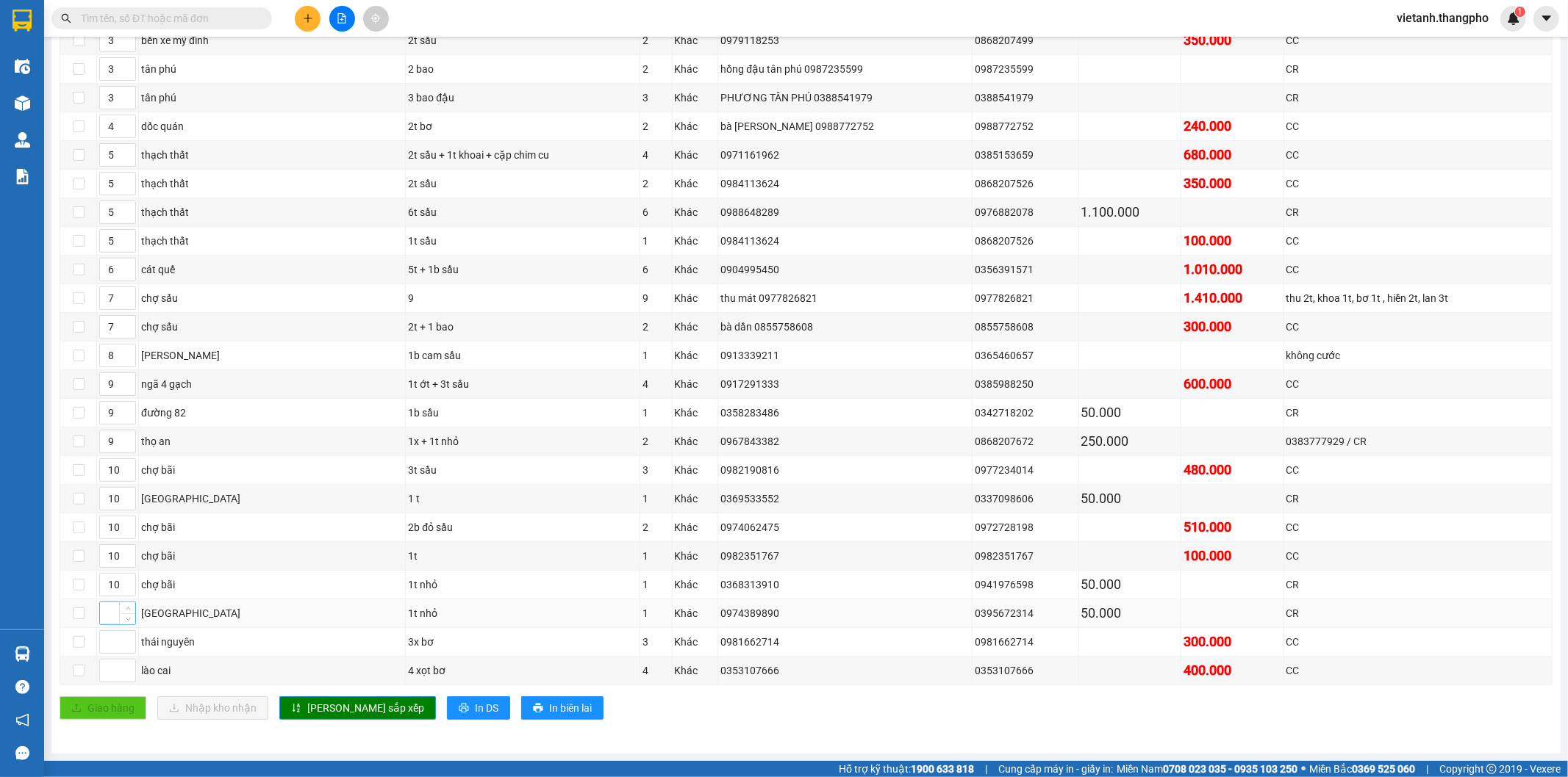
click at [105, 619] on input at bounding box center [117, 613] width 35 height 22
type input "2"
click at [102, 637] on input at bounding box center [117, 642] width 35 height 22
type input "1"
click at [348, 708] on span "[PERSON_NAME] sắp xếp" at bounding box center [365, 708] width 117 height 16
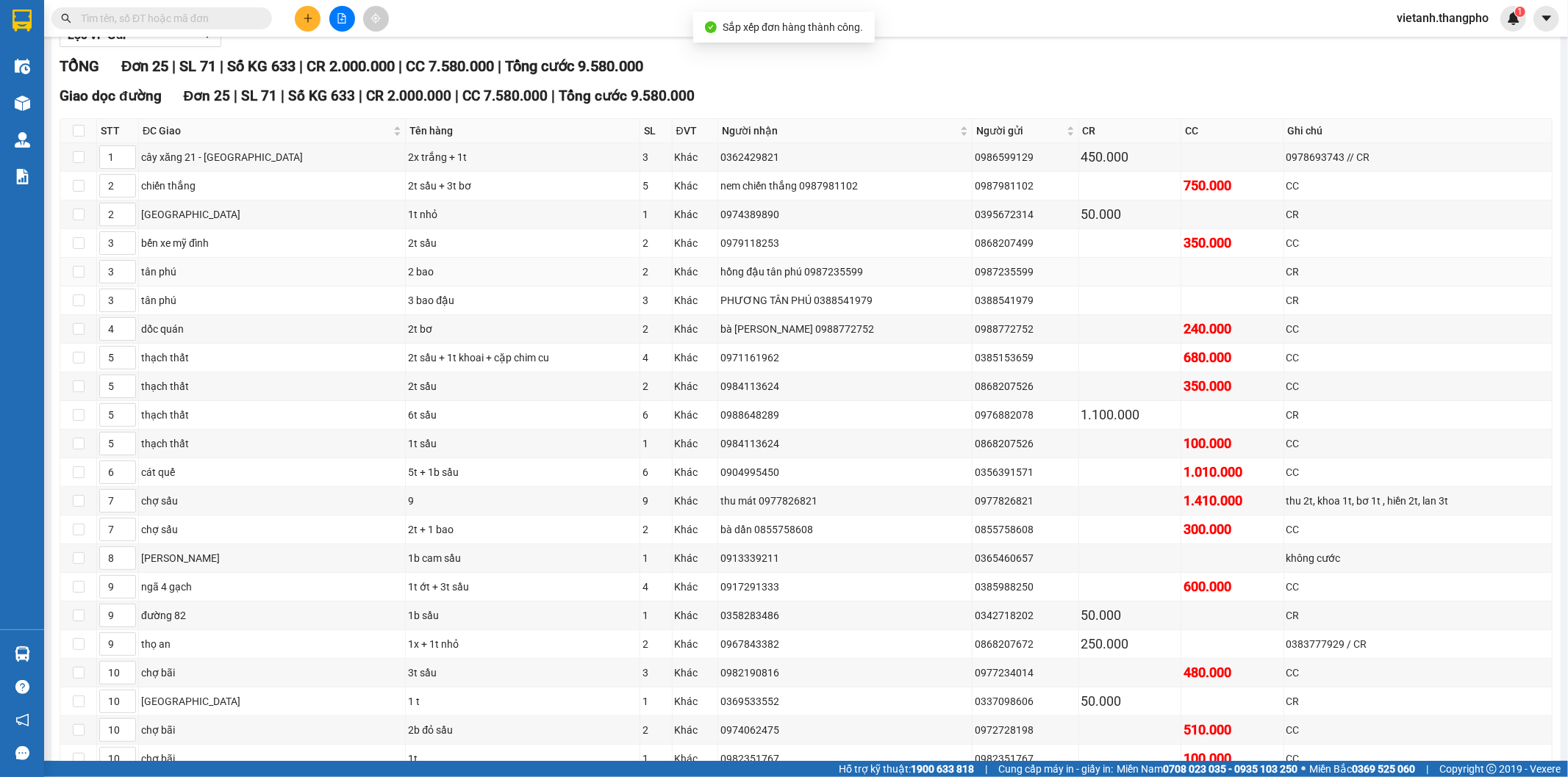
scroll to position [326, 0]
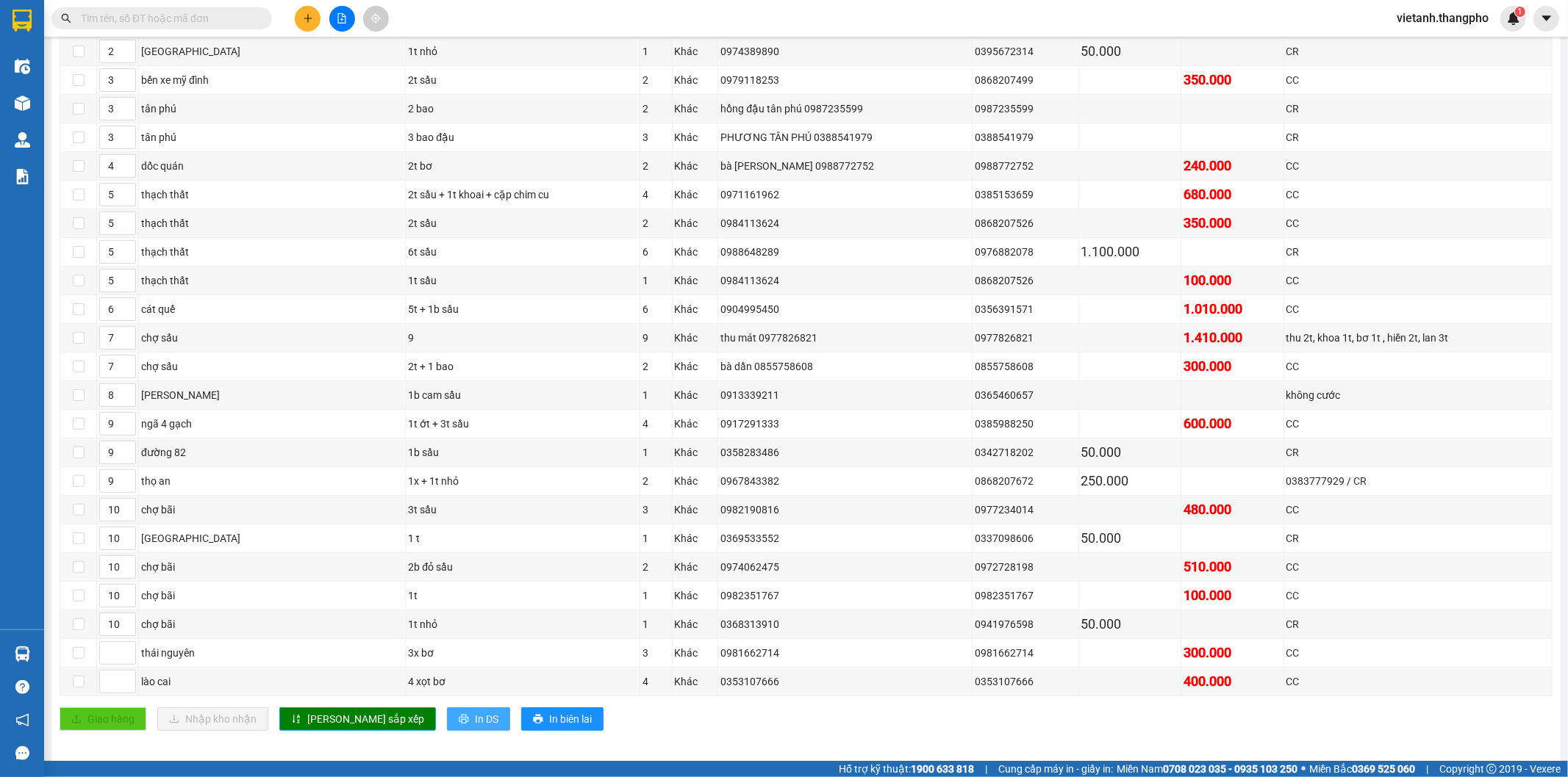
click at [475, 727] on span "In DS" at bounding box center [486, 719] width 23 height 16
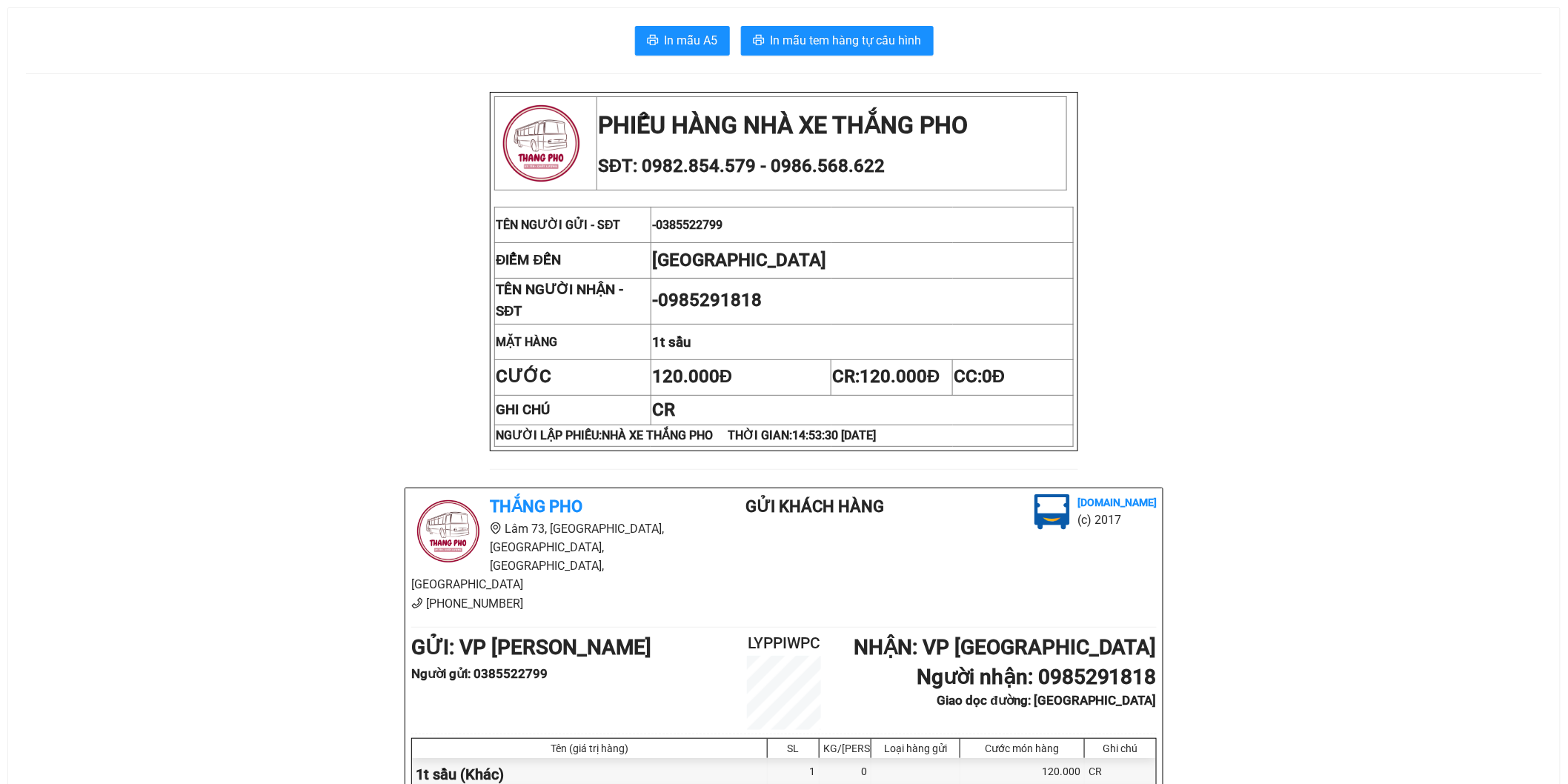
click at [1132, 81] on div "In mẫu A5 In mẫu tem hàng tự cấu hình PHIẾU HÀNG NHÀ XE THẮNG PHO SĐT: 0982.854…" at bounding box center [784, 512] width 1552 height 1009
